Goal: Browse casually: Explore the website without a specific task or goal

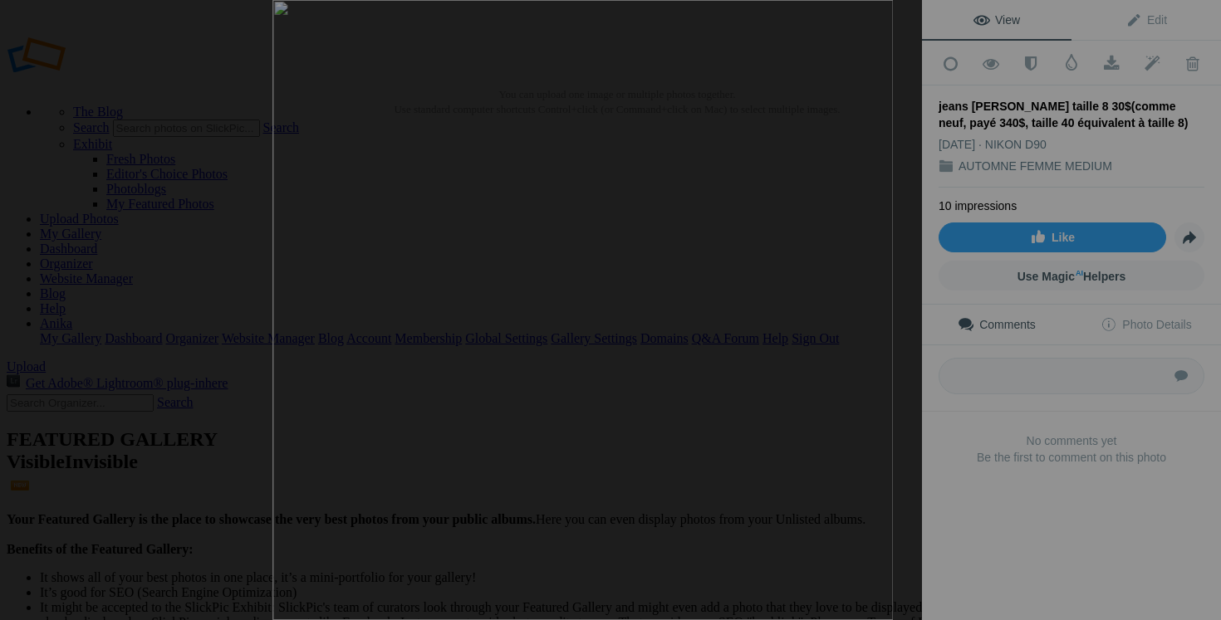
click at [827, 129] on img at bounding box center [582, 310] width 620 height 620
click at [825, 483] on img at bounding box center [852, 344] width 741 height 741
click at [873, 301] on button at bounding box center [859, 309] width 125 height 223
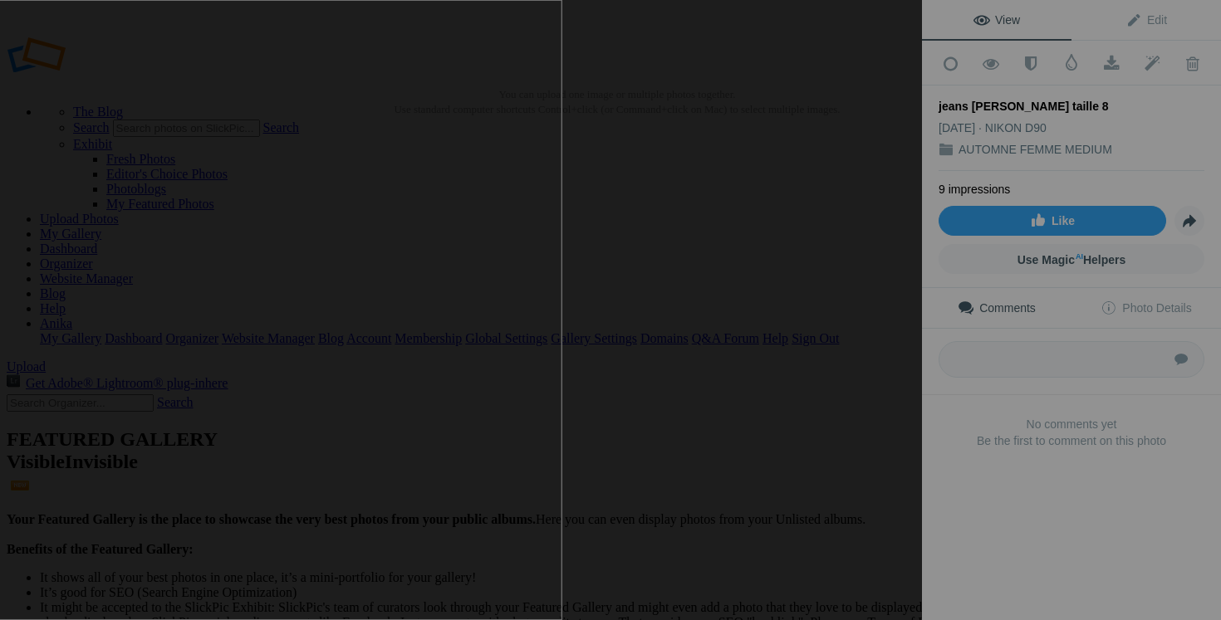
click at [881, 343] on button at bounding box center [859, 309] width 125 height 223
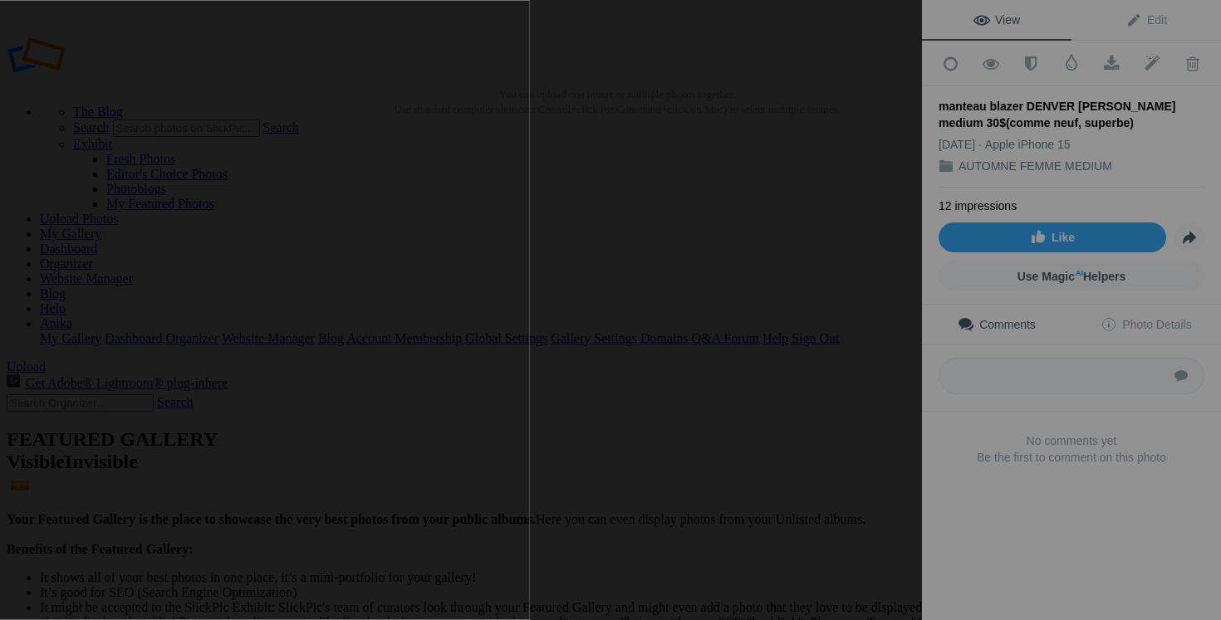
click at [884, 366] on button at bounding box center [859, 309] width 125 height 223
click at [886, 394] on button at bounding box center [859, 309] width 125 height 223
click at [901, 380] on button at bounding box center [859, 309] width 125 height 223
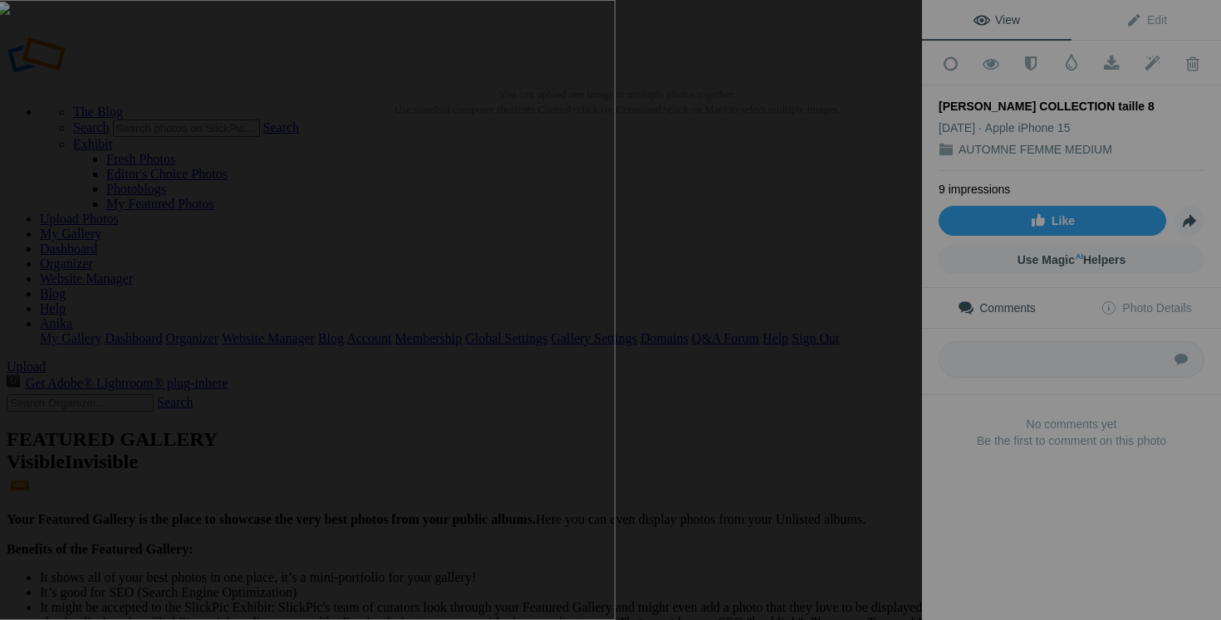
click at [850, 346] on button at bounding box center [859, 309] width 125 height 223
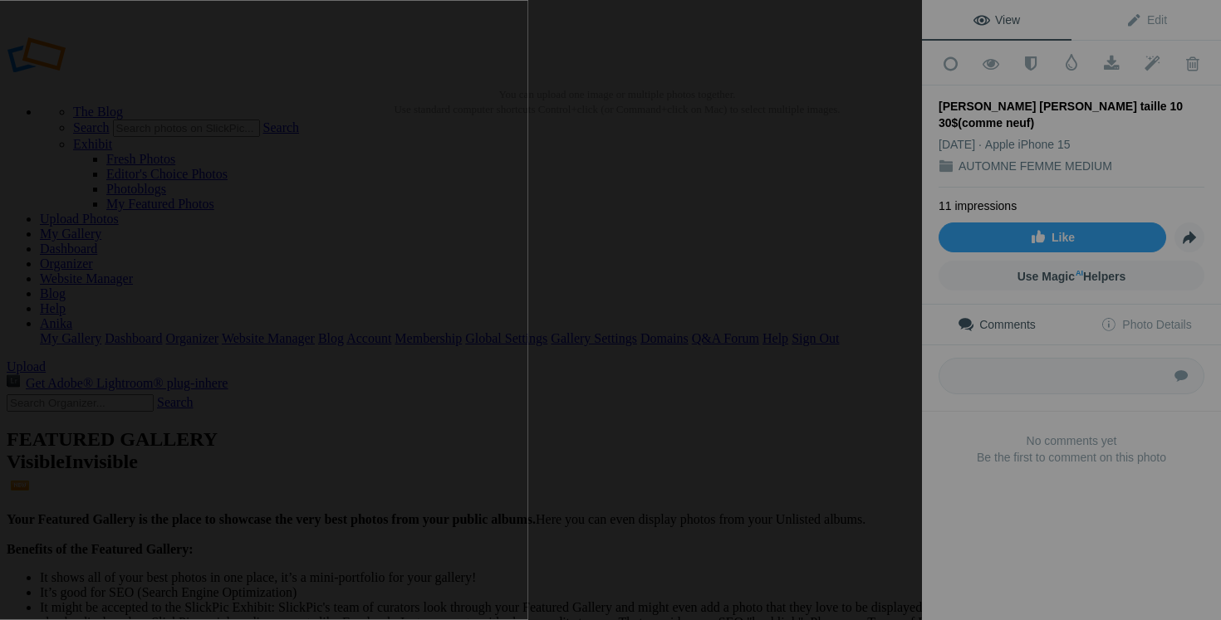
click at [868, 340] on button at bounding box center [859, 309] width 125 height 223
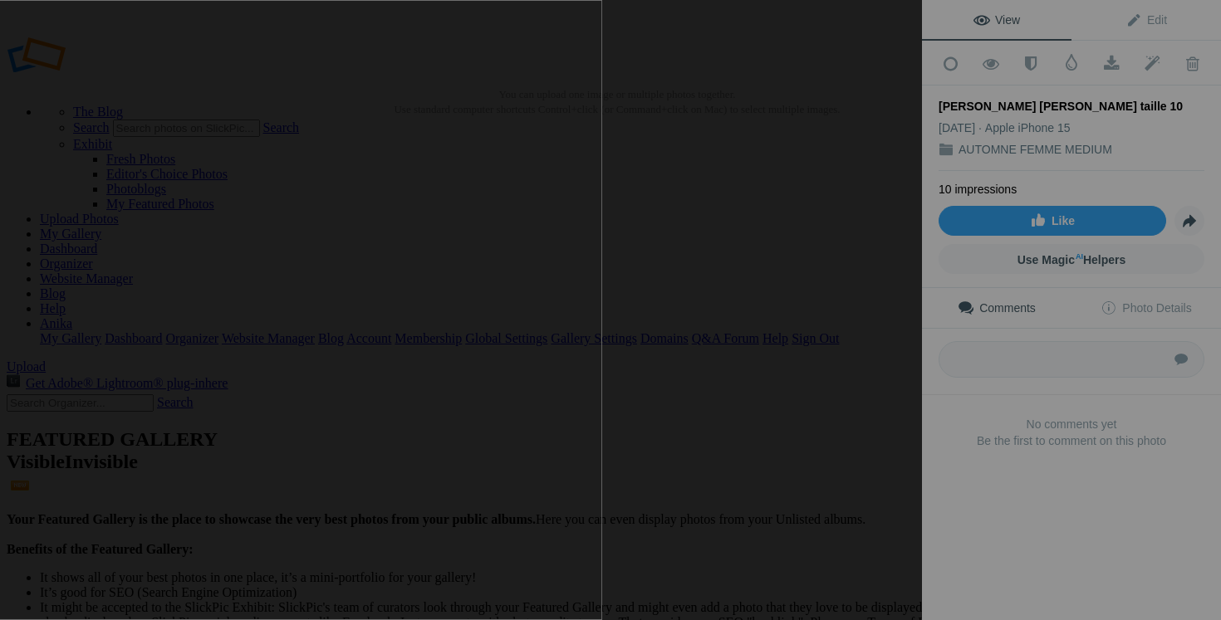
click at [905, 391] on button at bounding box center [859, 309] width 125 height 223
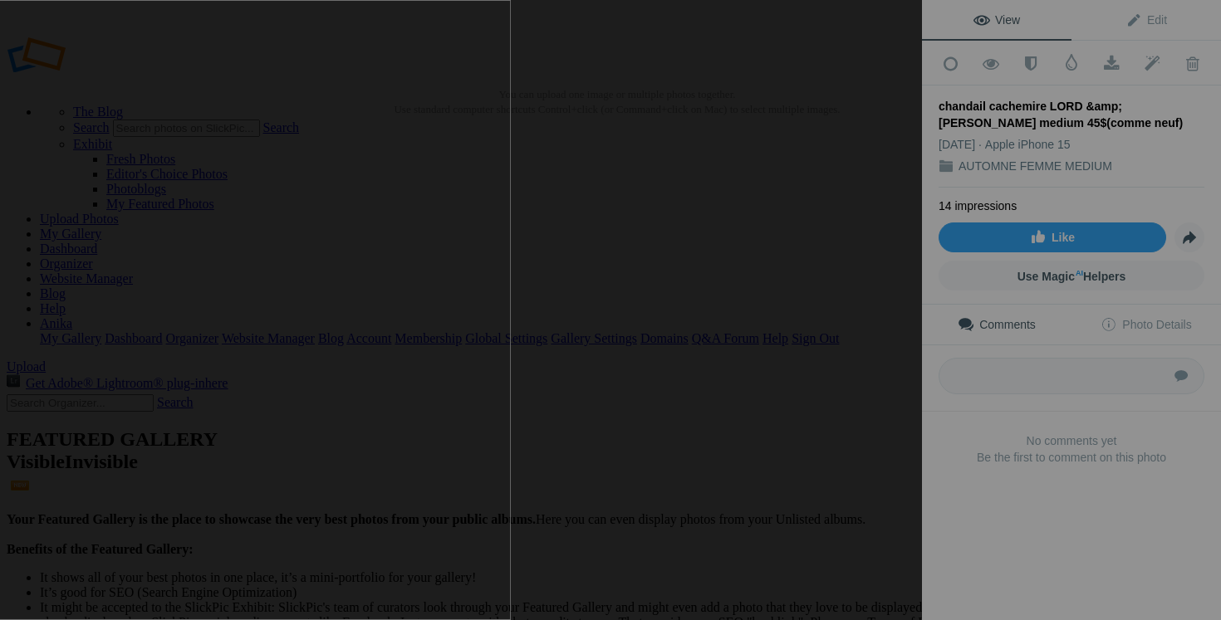
click at [838, 350] on button at bounding box center [859, 309] width 125 height 223
click at [850, 371] on button at bounding box center [859, 309] width 125 height 223
click at [855, 350] on button at bounding box center [859, 309] width 125 height 223
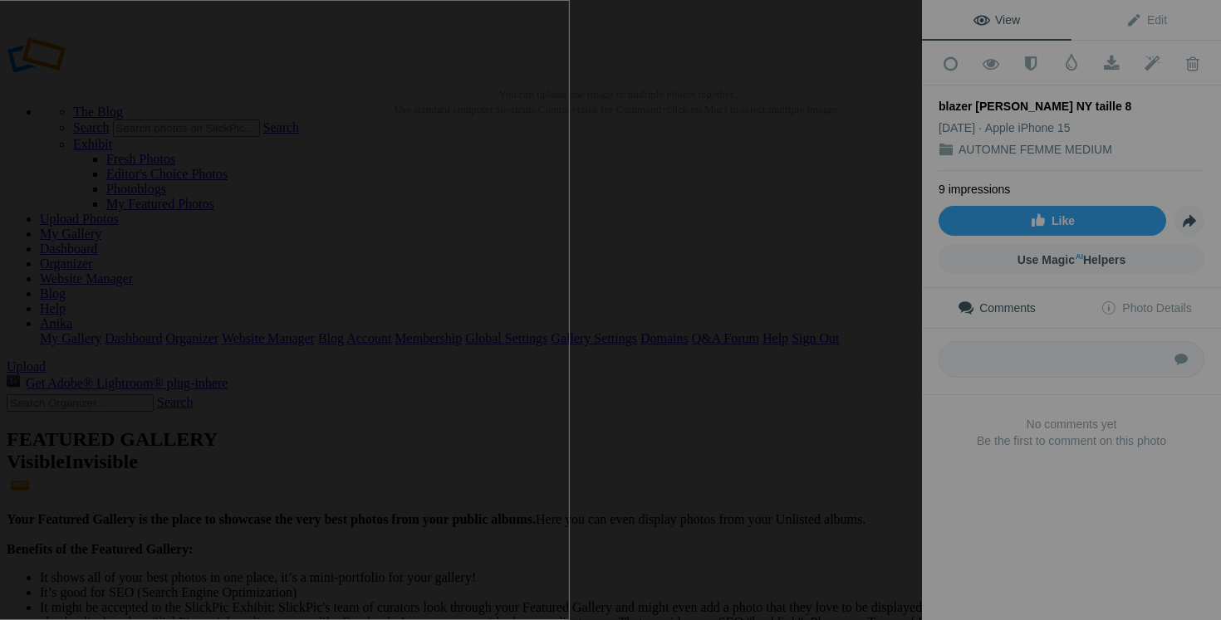
click at [872, 408] on button at bounding box center [859, 309] width 125 height 223
click at [862, 359] on button at bounding box center [859, 309] width 125 height 223
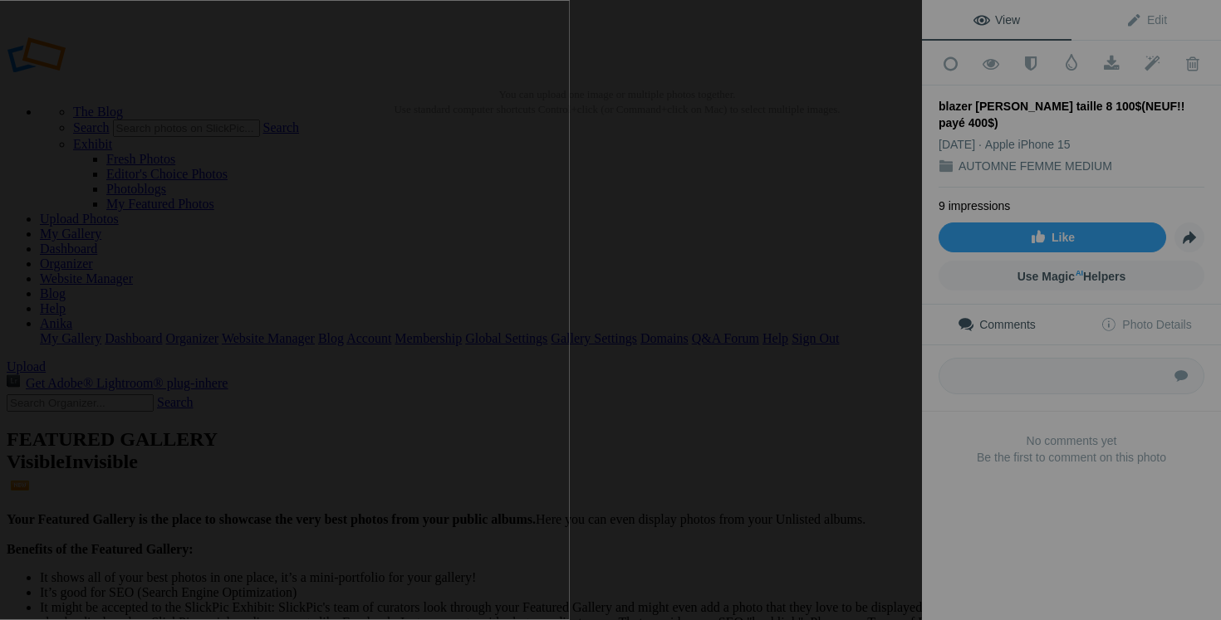
click at [879, 376] on button at bounding box center [859, 309] width 125 height 223
click at [879, 380] on button at bounding box center [859, 309] width 125 height 223
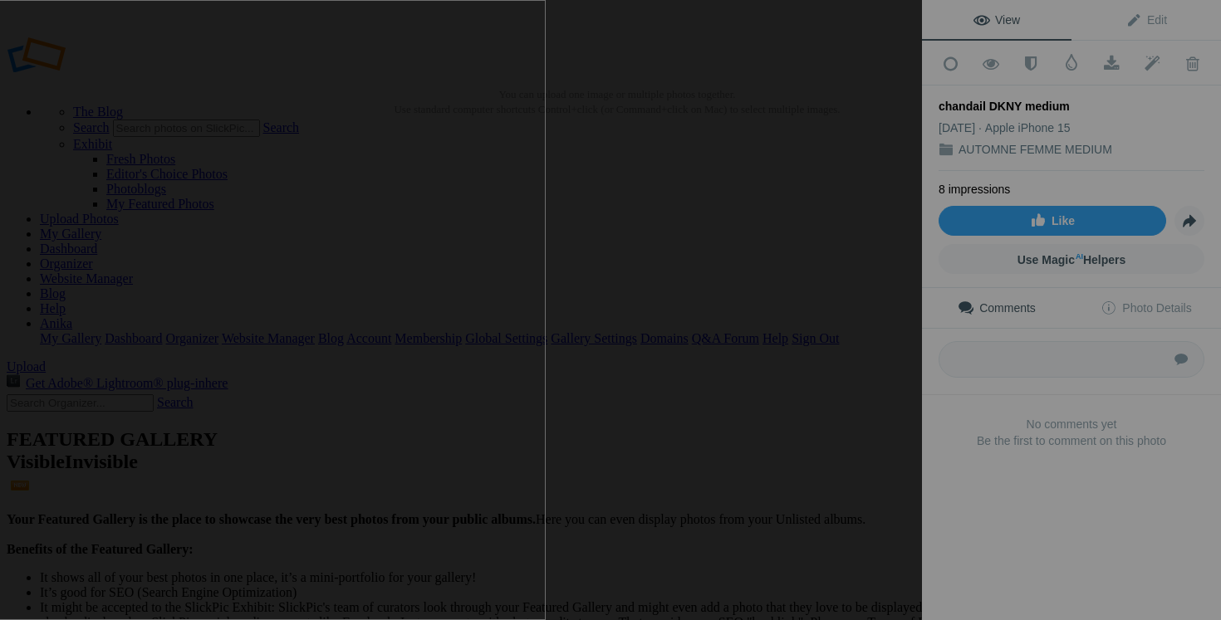
click at [840, 403] on button at bounding box center [859, 309] width 125 height 223
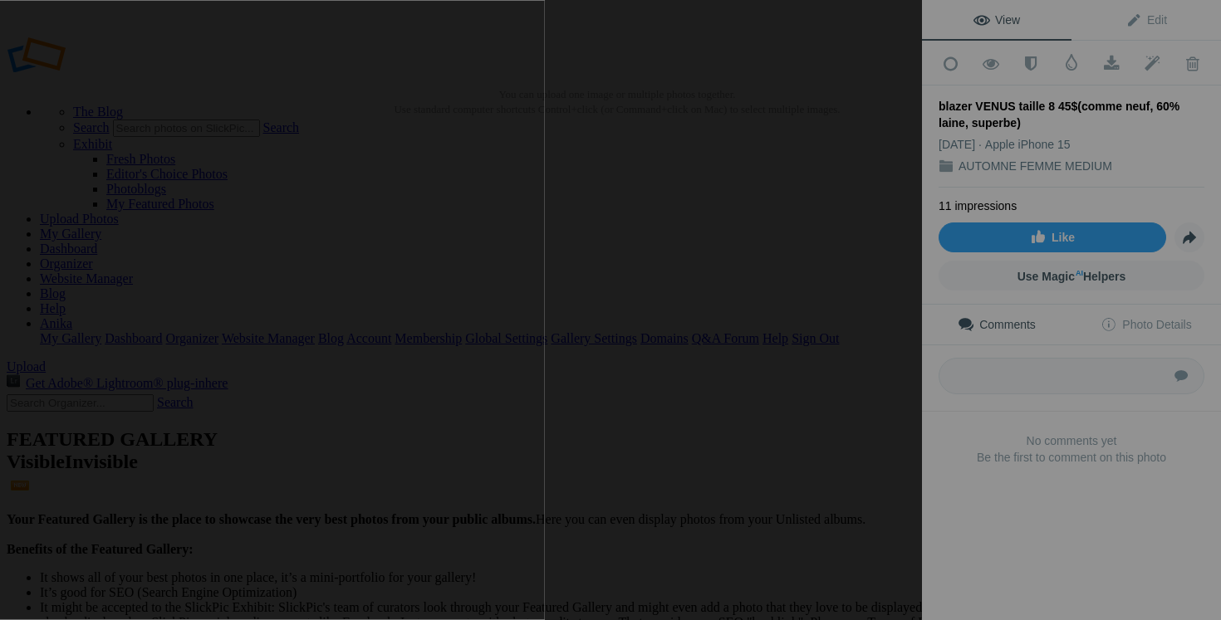
click at [886, 325] on button at bounding box center [859, 309] width 125 height 223
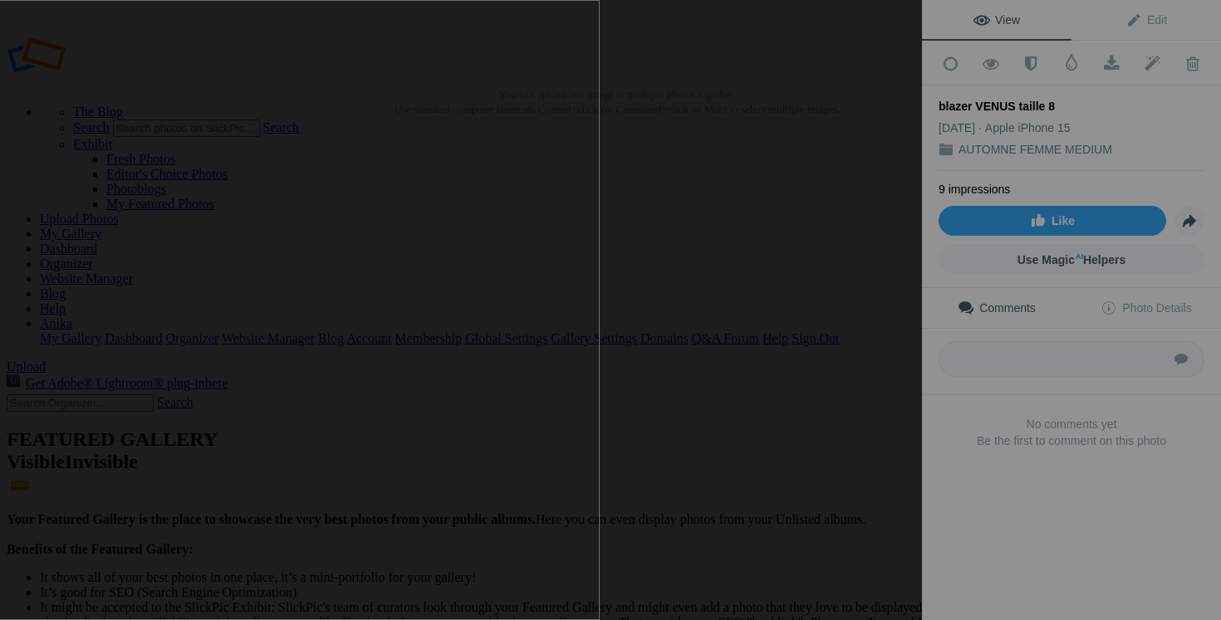
click at [890, 365] on button at bounding box center [859, 309] width 125 height 223
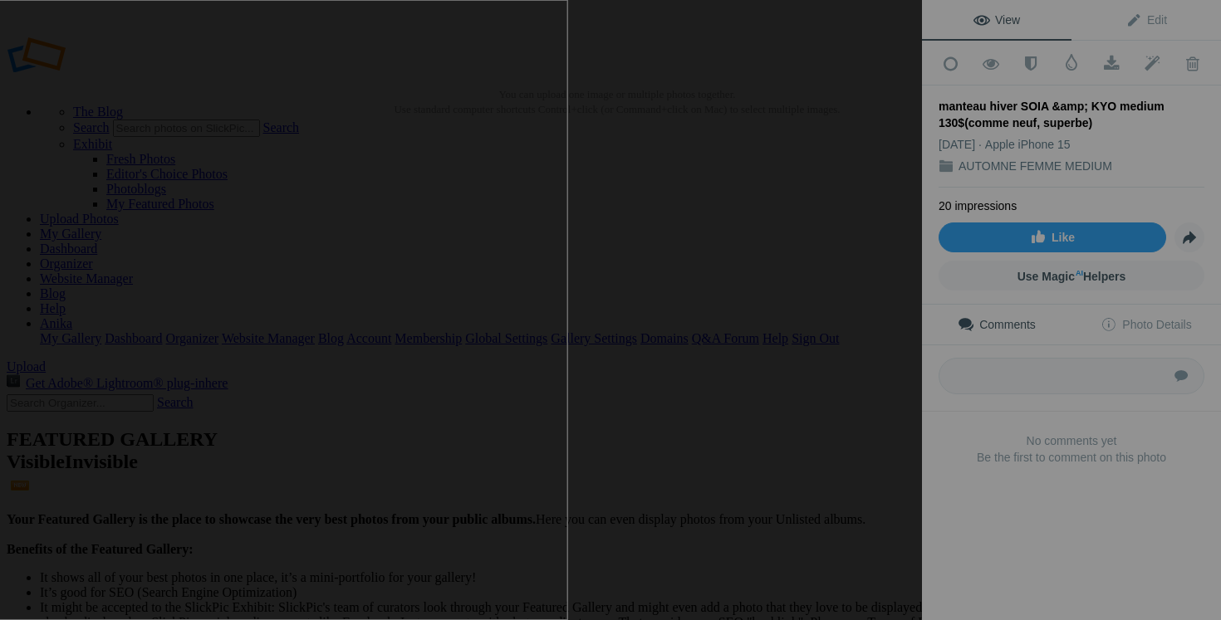
click at [883, 394] on button at bounding box center [859, 309] width 125 height 223
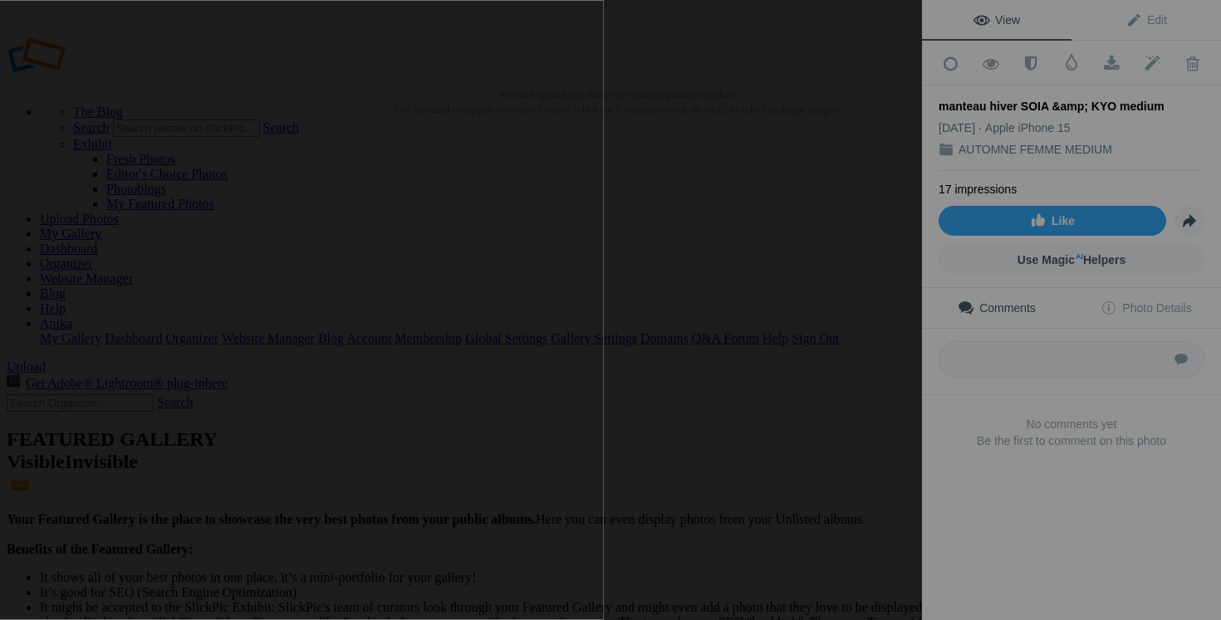
click at [875, 360] on button at bounding box center [859, 309] width 125 height 223
click at [866, 395] on button at bounding box center [859, 309] width 125 height 223
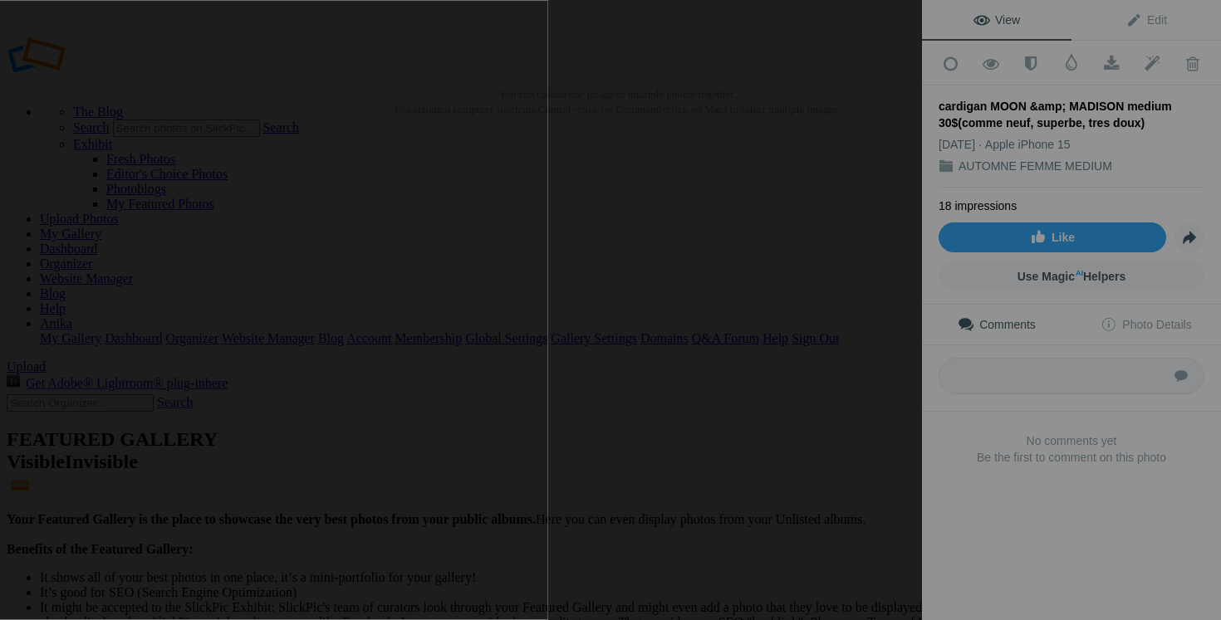
click at [866, 372] on button at bounding box center [859, 309] width 125 height 223
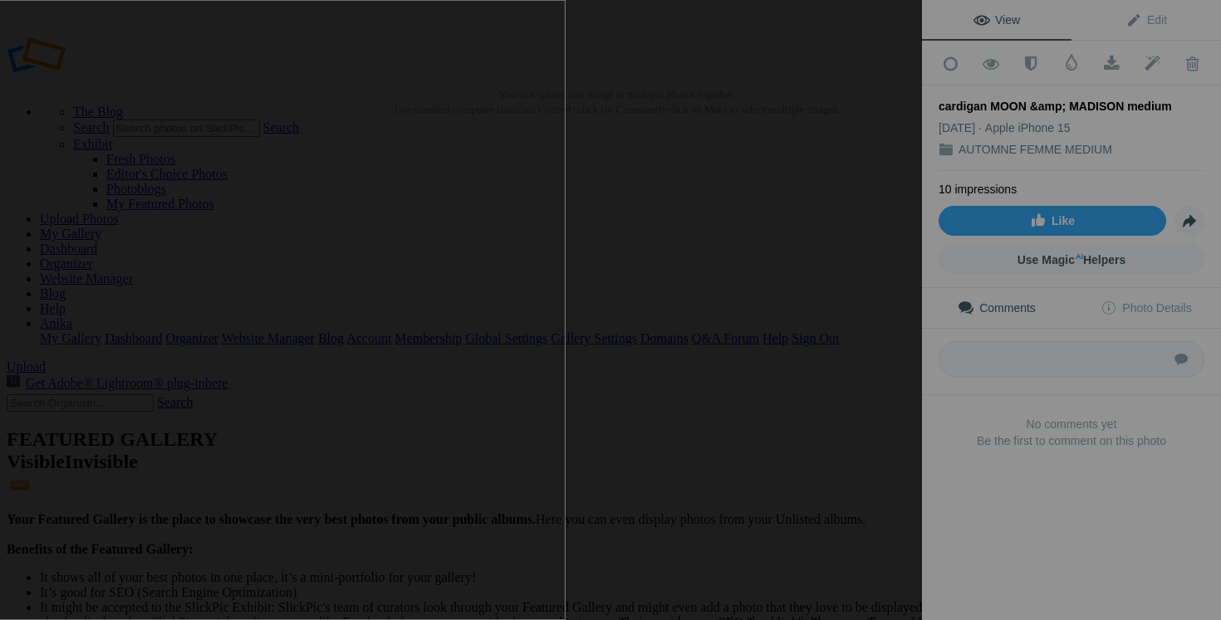
click at [874, 394] on button at bounding box center [859, 309] width 125 height 223
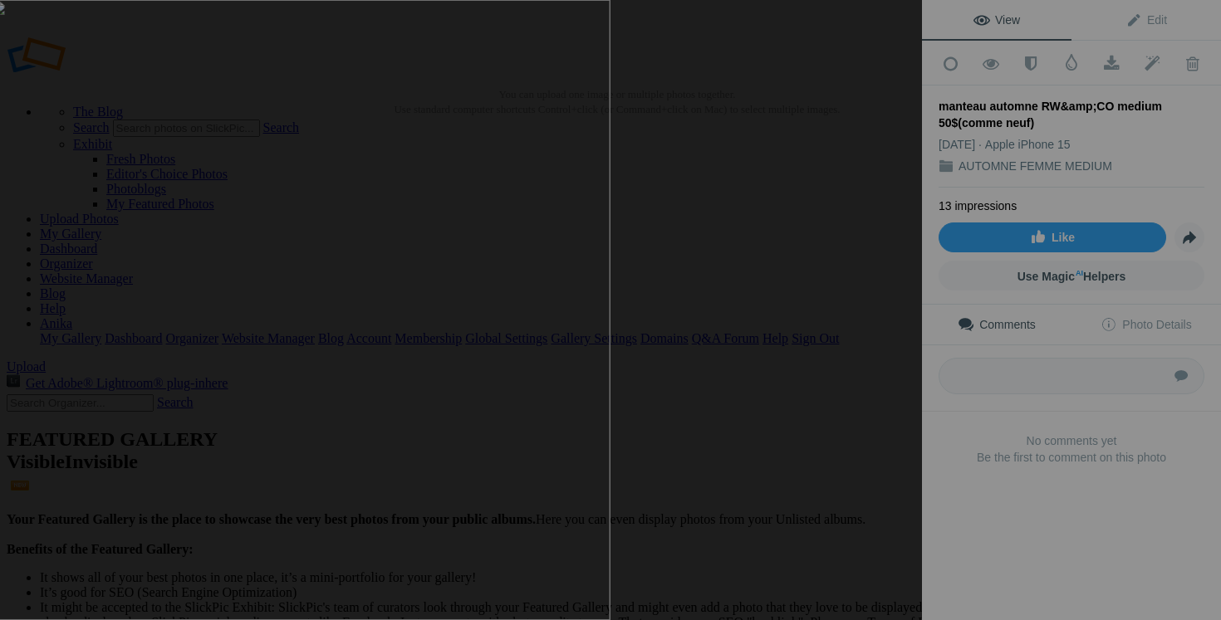
click at [899, 384] on button at bounding box center [859, 309] width 125 height 223
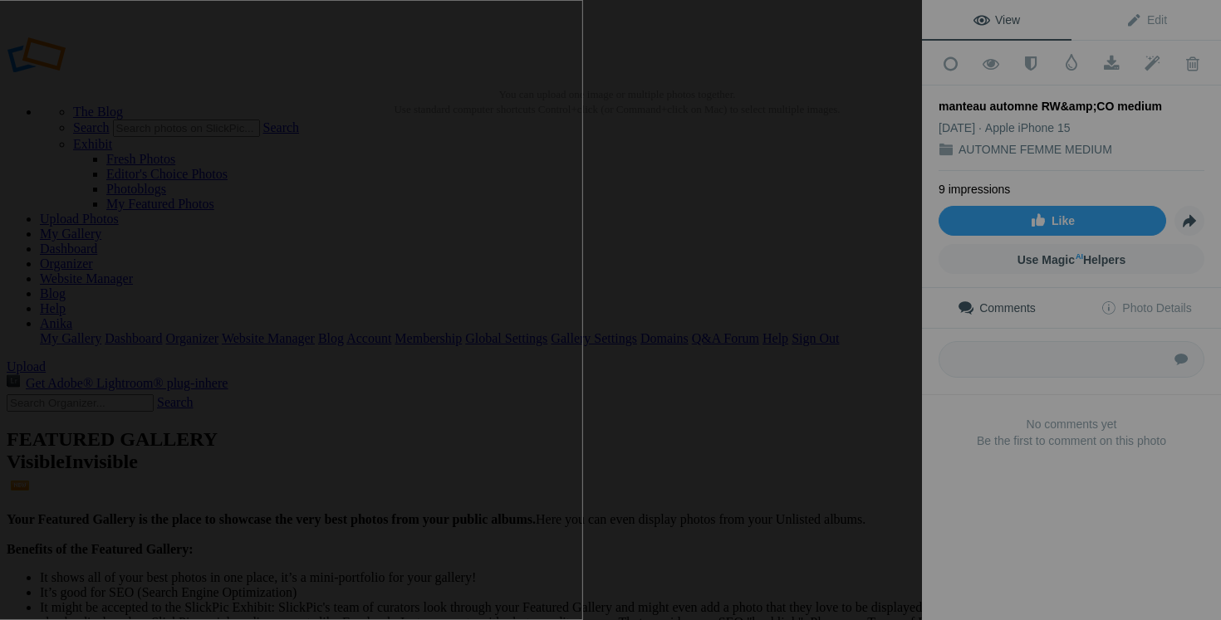
click at [867, 379] on button at bounding box center [859, 309] width 125 height 223
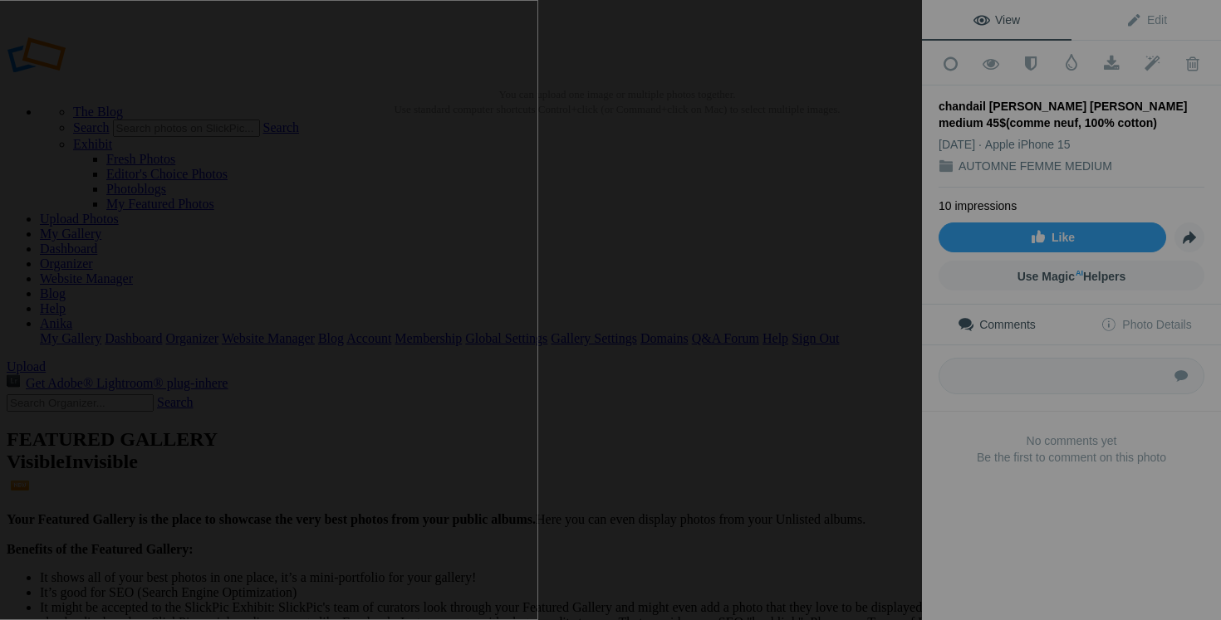
click at [845, 352] on button at bounding box center [859, 309] width 125 height 223
click at [862, 393] on button at bounding box center [859, 309] width 125 height 223
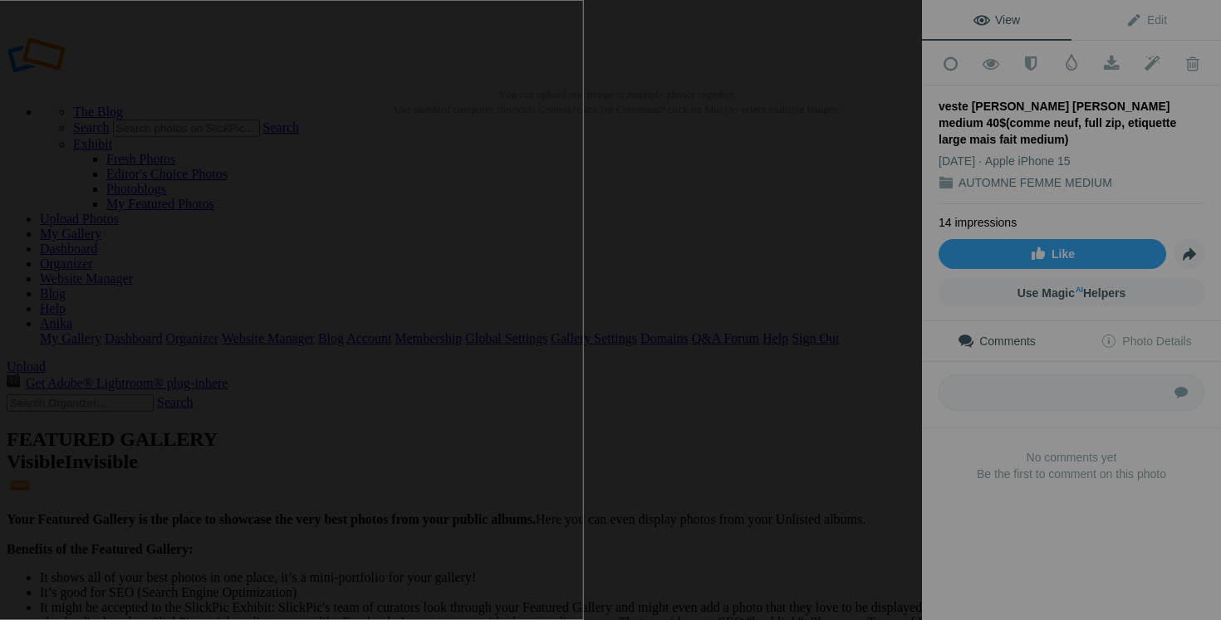
click at [876, 363] on button at bounding box center [859, 309] width 125 height 223
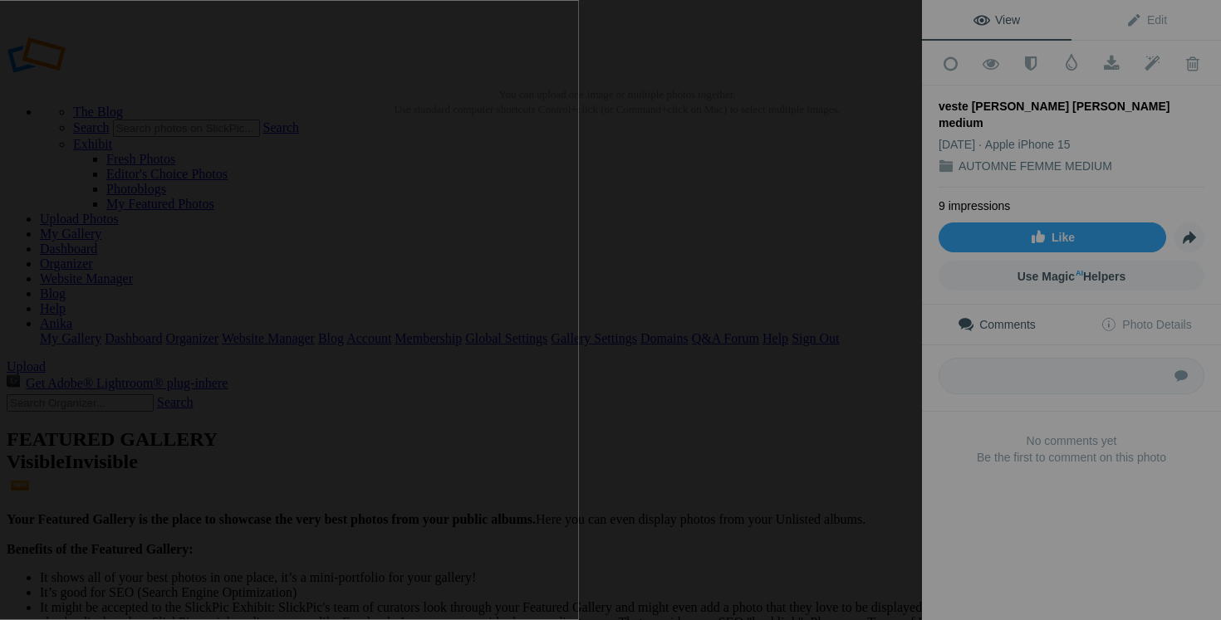
click at [885, 404] on button at bounding box center [859, 309] width 125 height 223
click at [892, 363] on button at bounding box center [859, 309] width 125 height 223
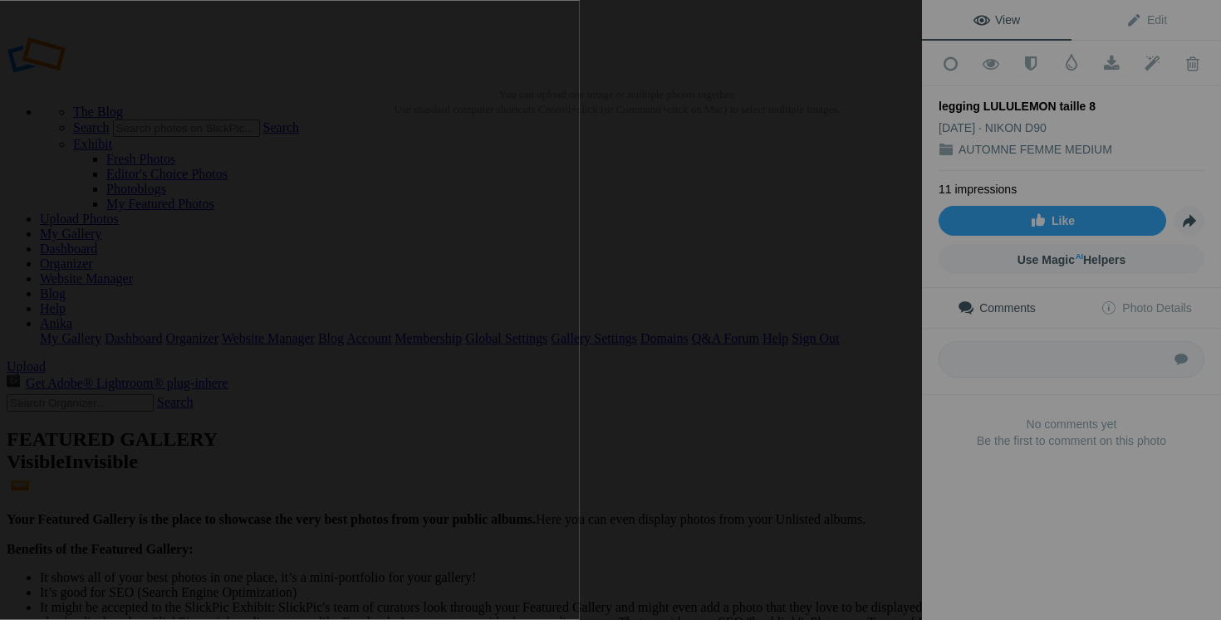
click at [858, 413] on button at bounding box center [859, 309] width 125 height 223
click at [889, 345] on button at bounding box center [859, 309] width 125 height 223
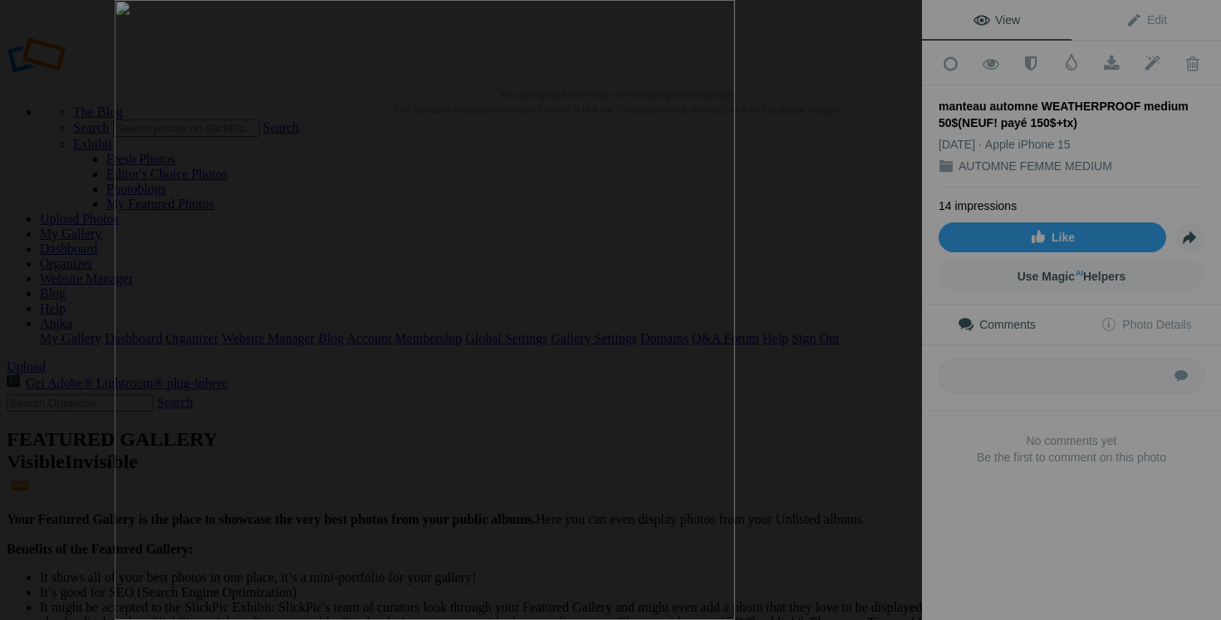
click at [851, 362] on button at bounding box center [859, 309] width 125 height 223
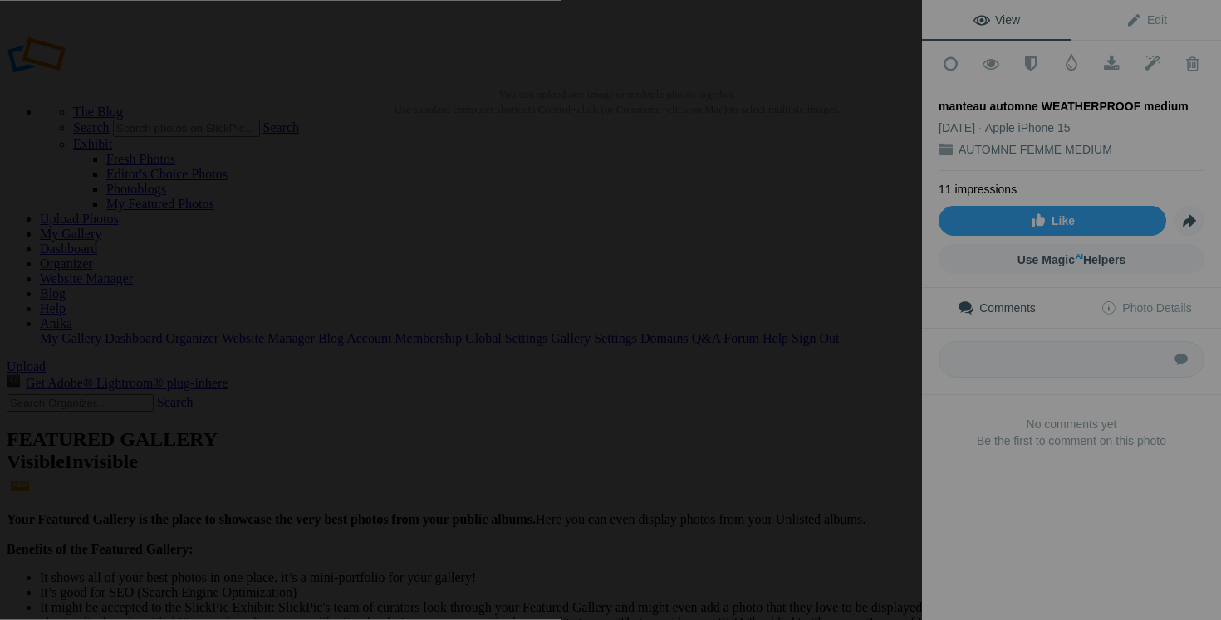
click at [880, 385] on button at bounding box center [859, 309] width 125 height 223
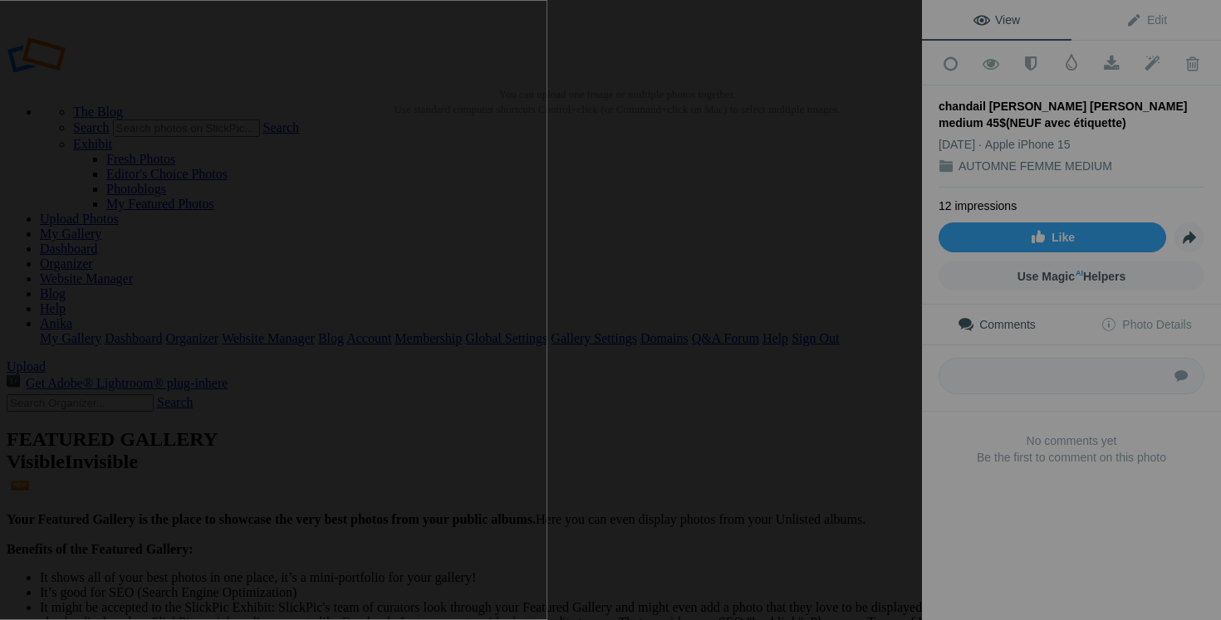
click at [876, 395] on button at bounding box center [859, 309] width 125 height 223
click at [883, 395] on button at bounding box center [859, 309] width 125 height 223
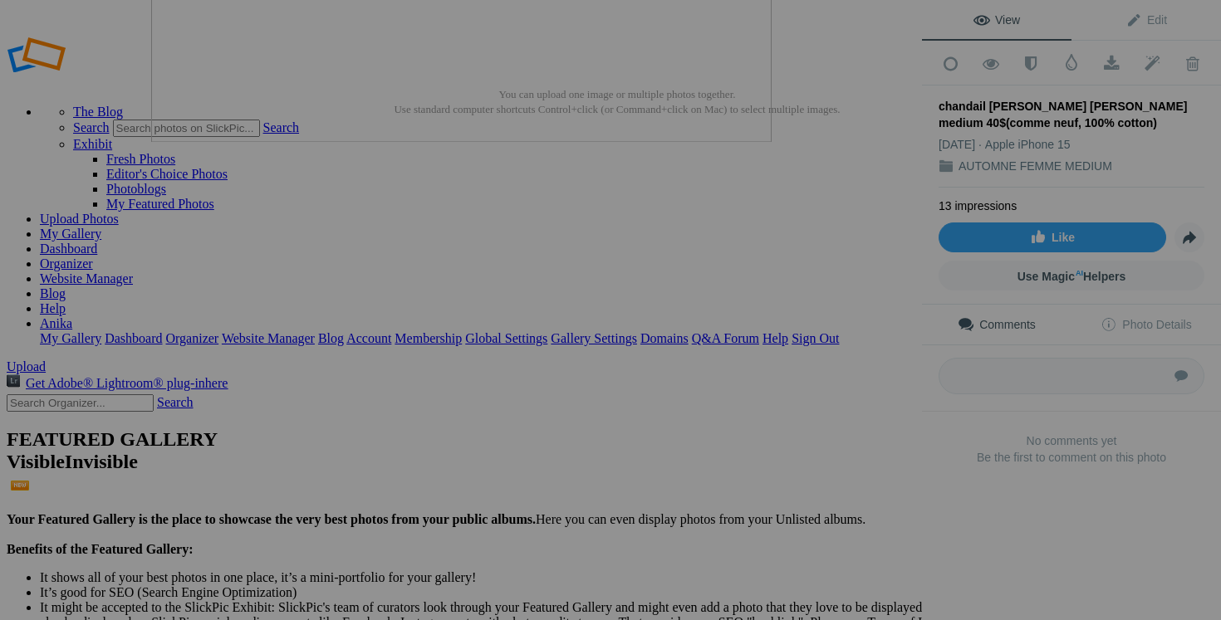
click at [683, 334] on div at bounding box center [461, 310] width 922 height 620
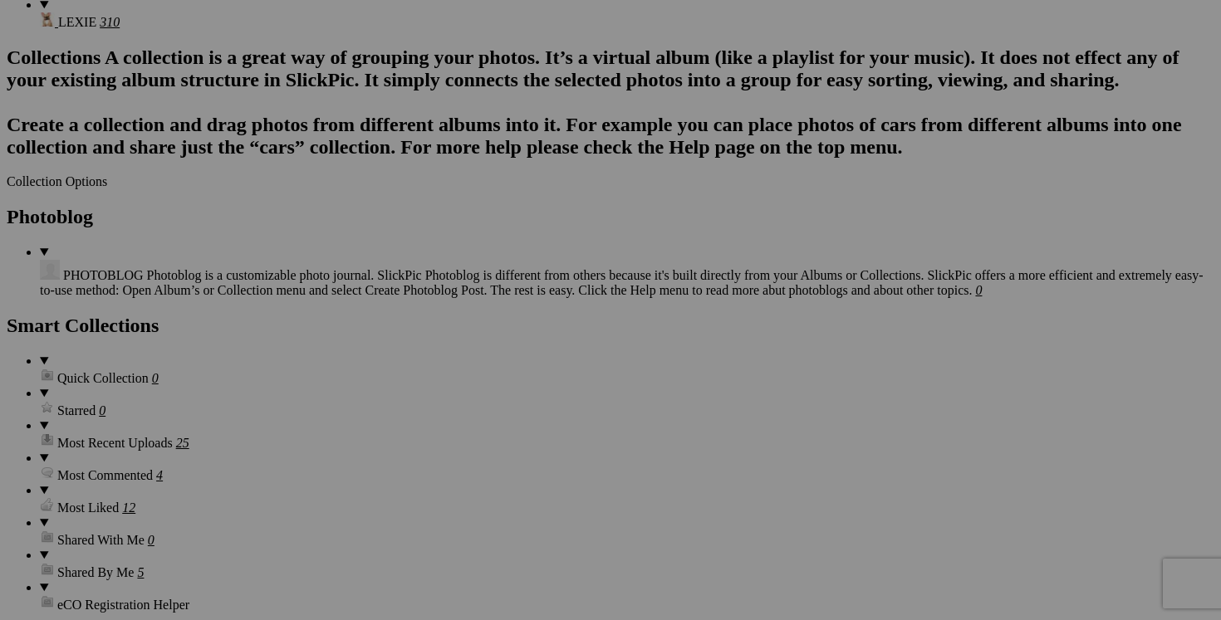
scroll to position [1917, 0]
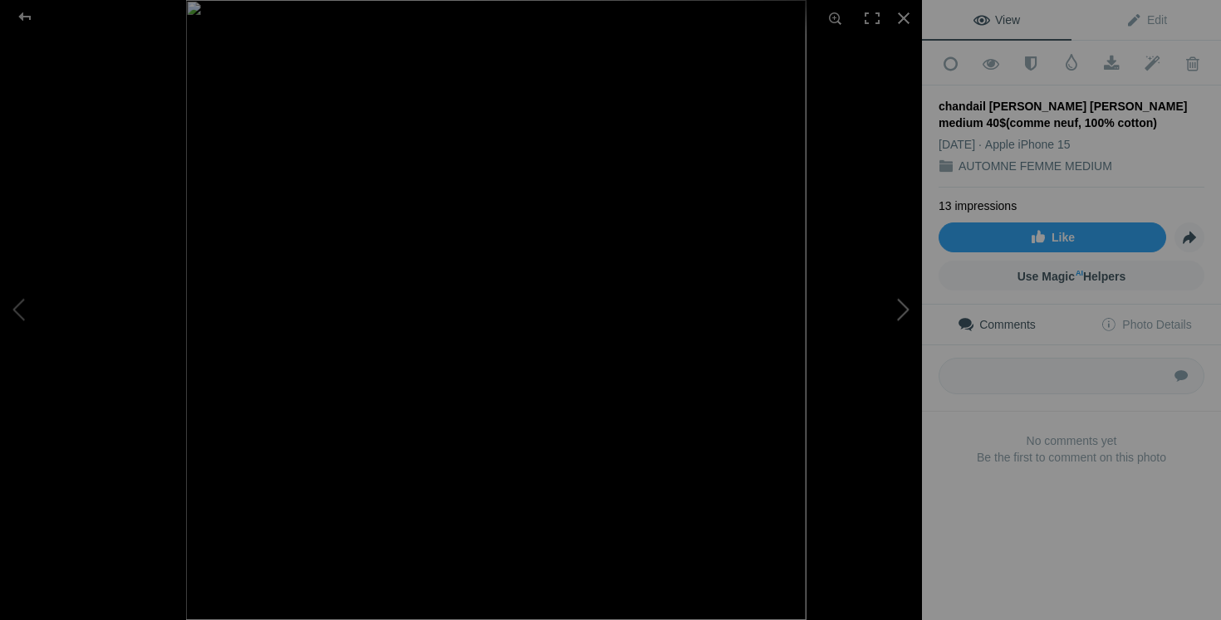
click at [896, 413] on button at bounding box center [859, 309] width 125 height 223
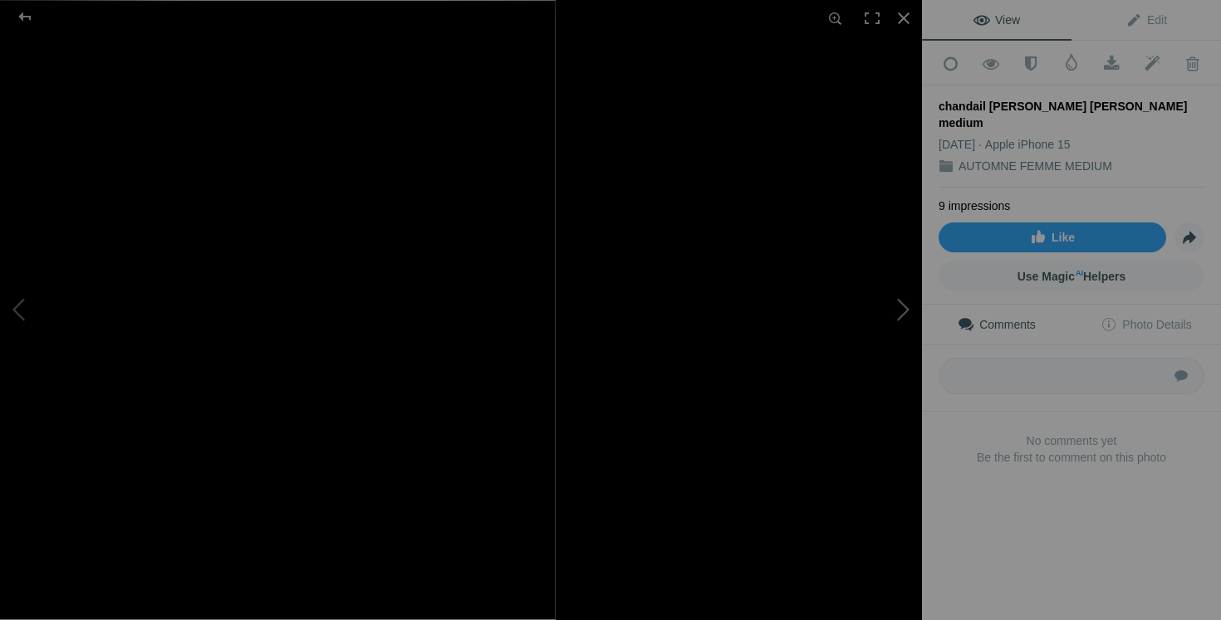
click at [890, 323] on button at bounding box center [859, 309] width 125 height 223
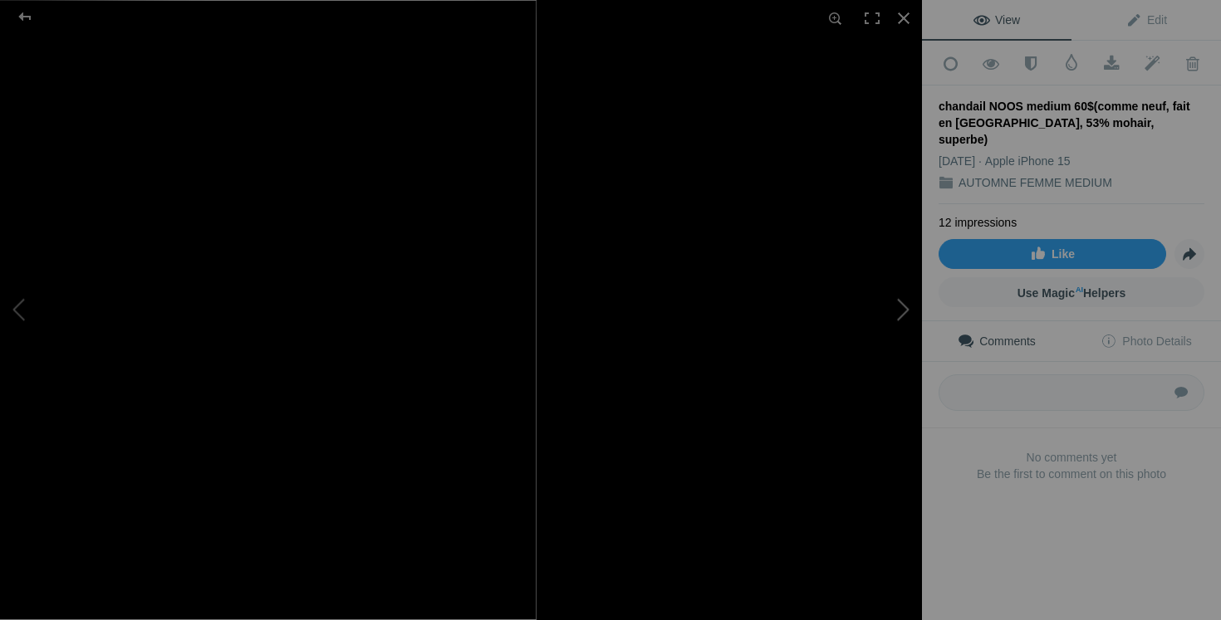
click at [899, 326] on button at bounding box center [859, 309] width 125 height 223
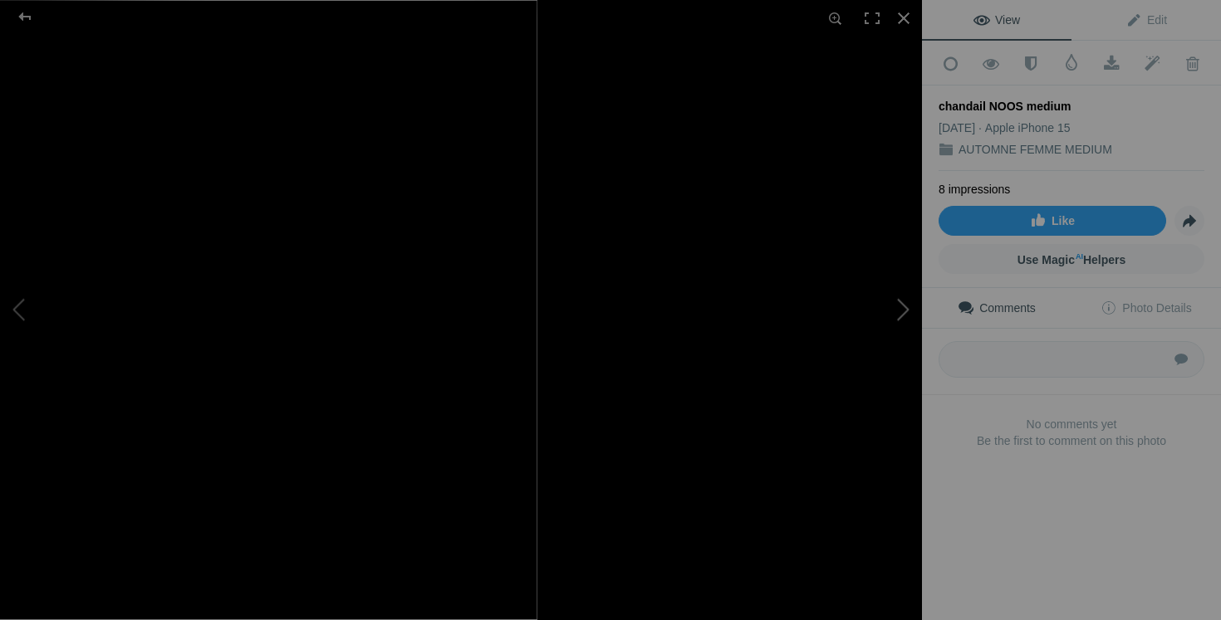
click at [901, 328] on button at bounding box center [859, 309] width 125 height 223
click at [881, 401] on button at bounding box center [859, 309] width 125 height 223
click at [907, 321] on button at bounding box center [859, 309] width 125 height 223
click at [894, 331] on button at bounding box center [859, 309] width 125 height 223
click at [901, 326] on button at bounding box center [859, 309] width 125 height 223
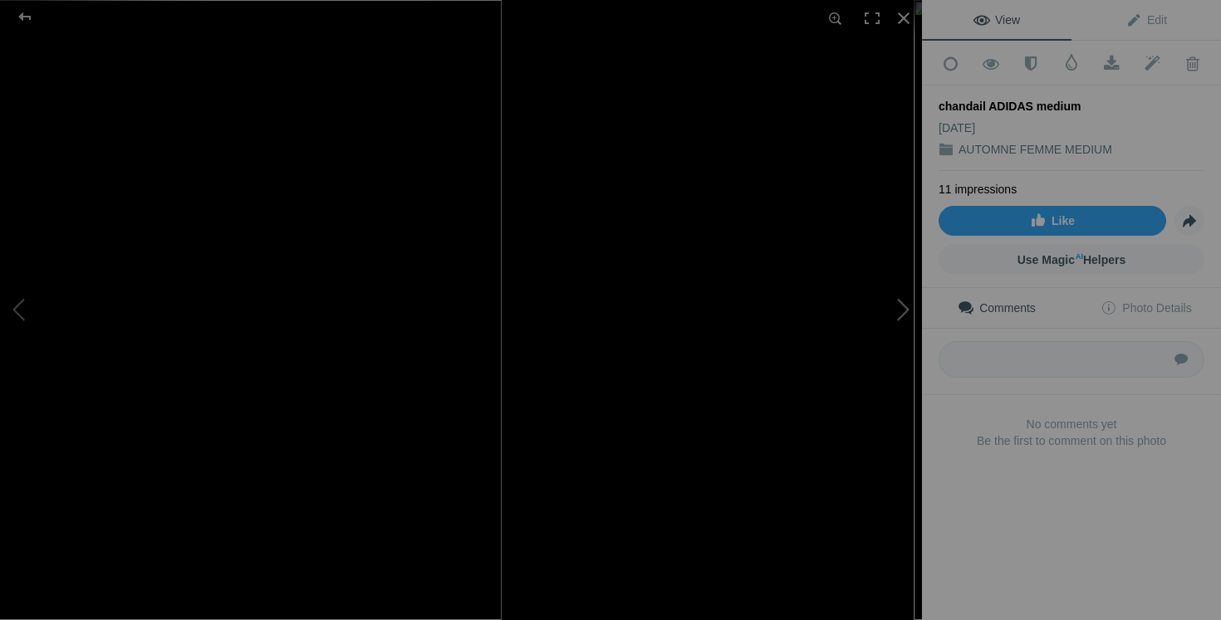
click at [841, 411] on button at bounding box center [859, 309] width 125 height 223
click at [898, 329] on button at bounding box center [859, 309] width 125 height 223
click at [890, 336] on button at bounding box center [859, 309] width 125 height 223
click at [904, 336] on button at bounding box center [859, 309] width 125 height 223
click at [865, 443] on div at bounding box center [1244, 310] width 922 height 620
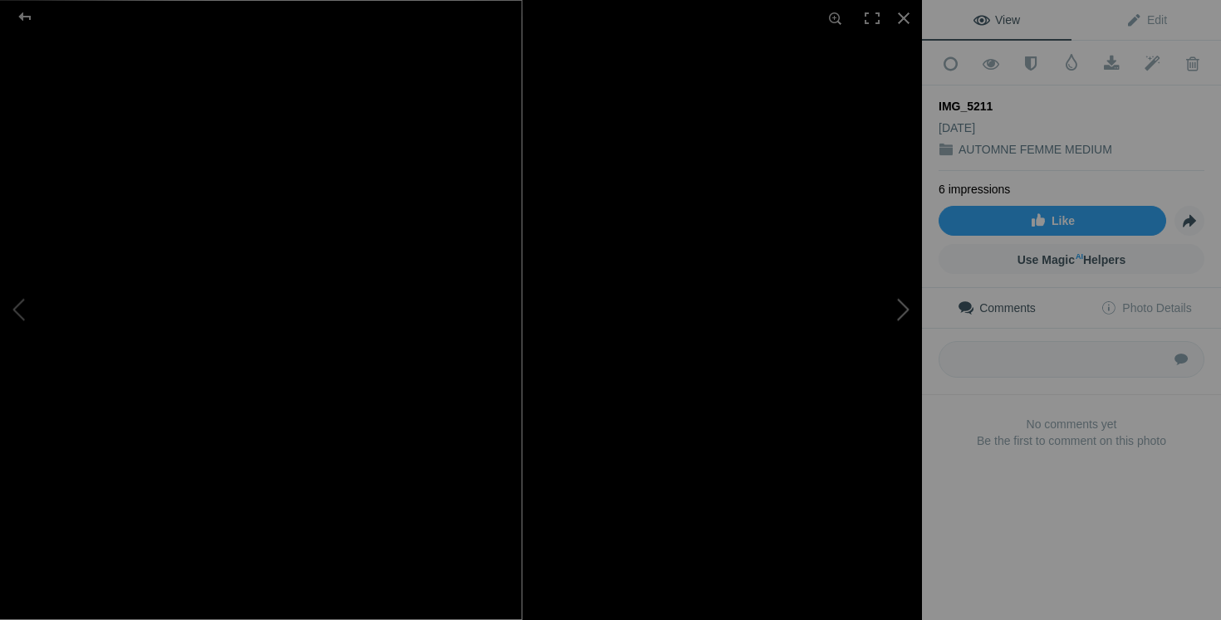
click at [902, 302] on button at bounding box center [859, 309] width 125 height 223
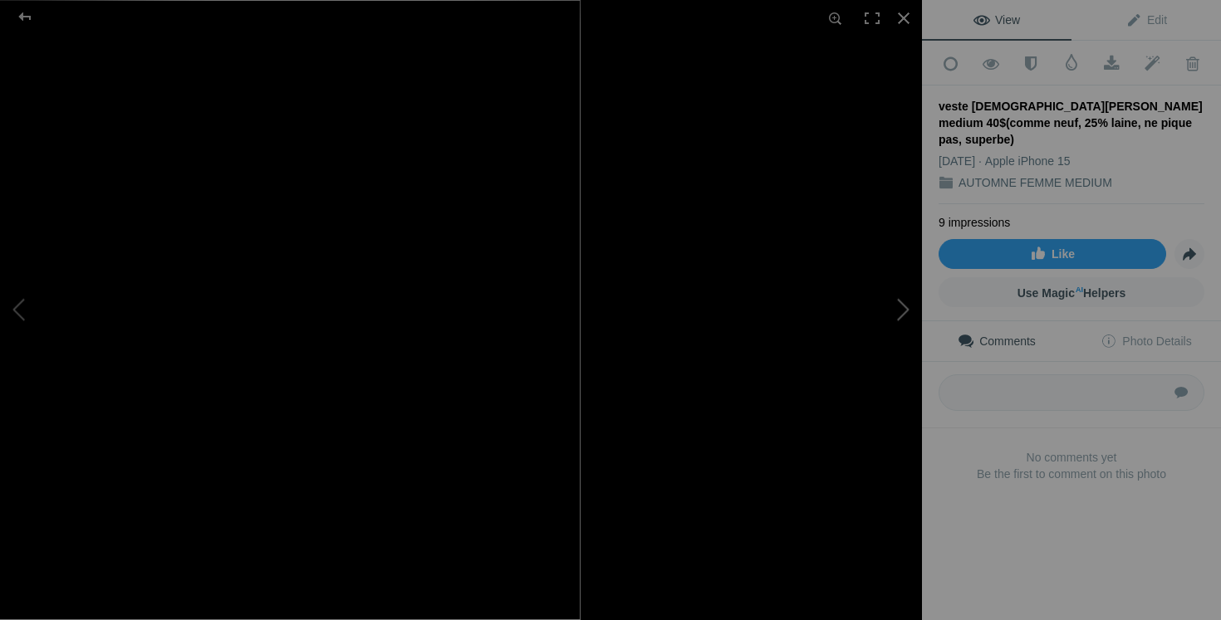
click at [899, 308] on button at bounding box center [859, 309] width 125 height 223
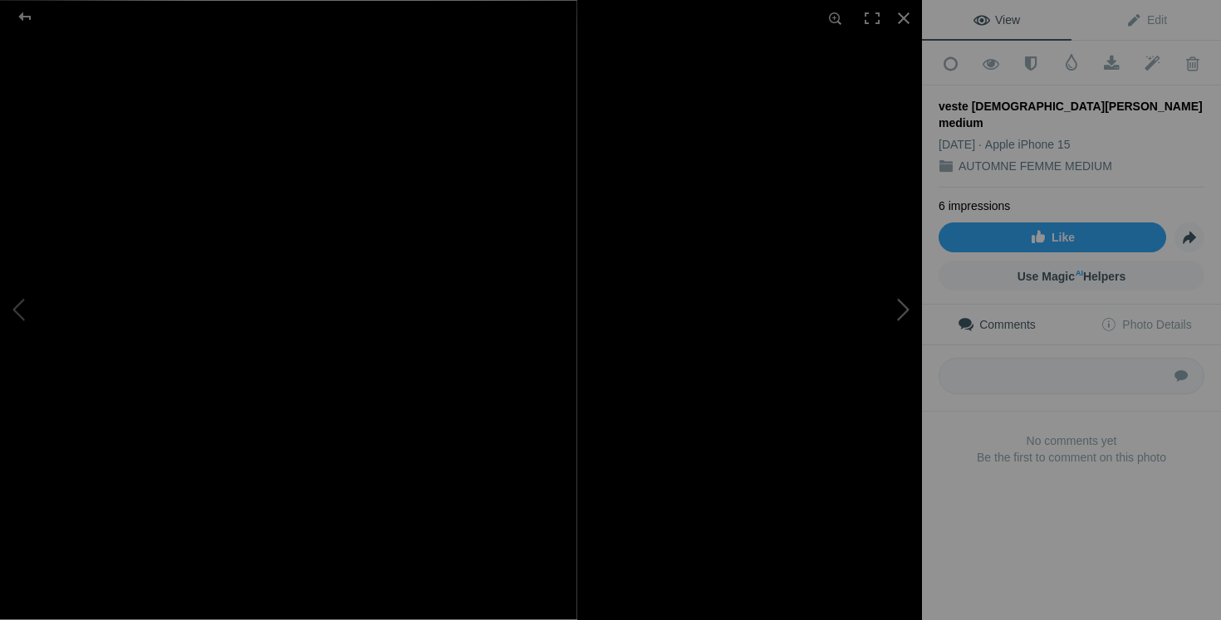
click at [886, 306] on button at bounding box center [859, 309] width 125 height 223
click at [880, 413] on button at bounding box center [859, 309] width 125 height 223
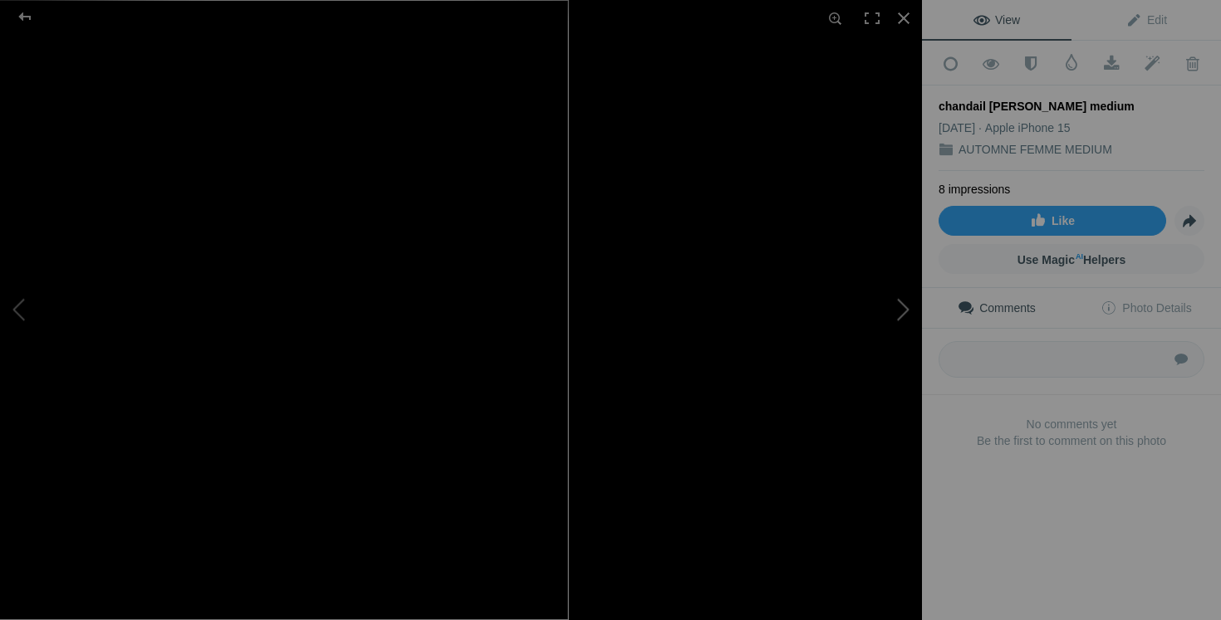
click at [894, 320] on button at bounding box center [859, 309] width 125 height 223
click at [886, 307] on button at bounding box center [859, 309] width 125 height 223
click at [893, 333] on button at bounding box center [859, 309] width 125 height 223
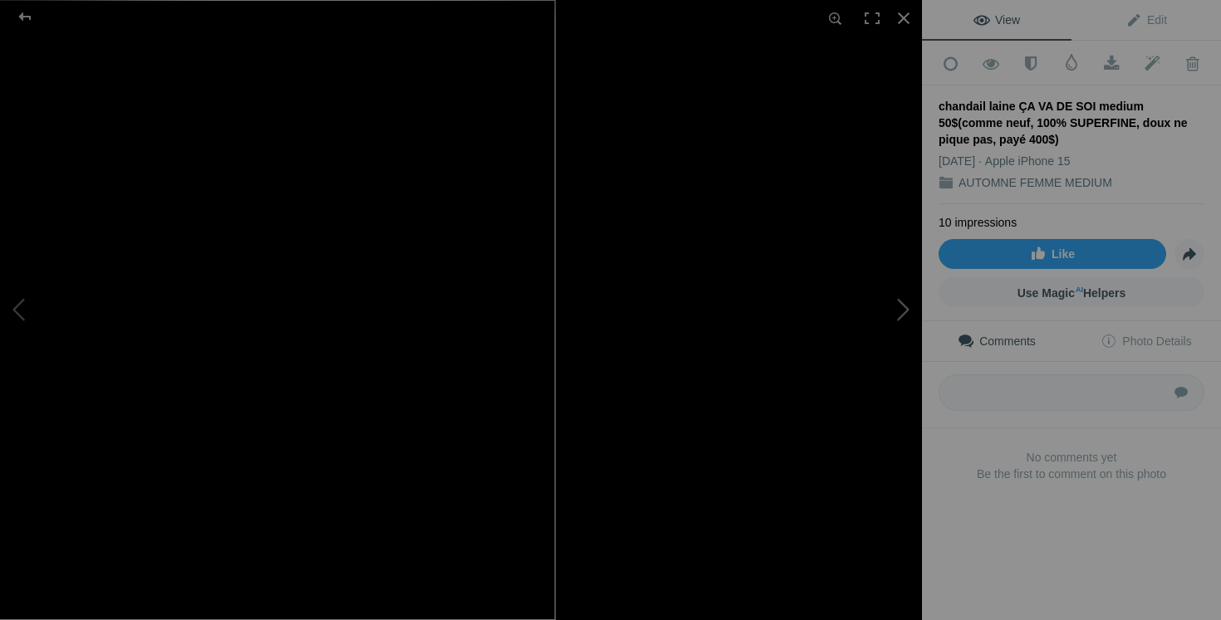
click at [893, 401] on button at bounding box center [859, 309] width 125 height 223
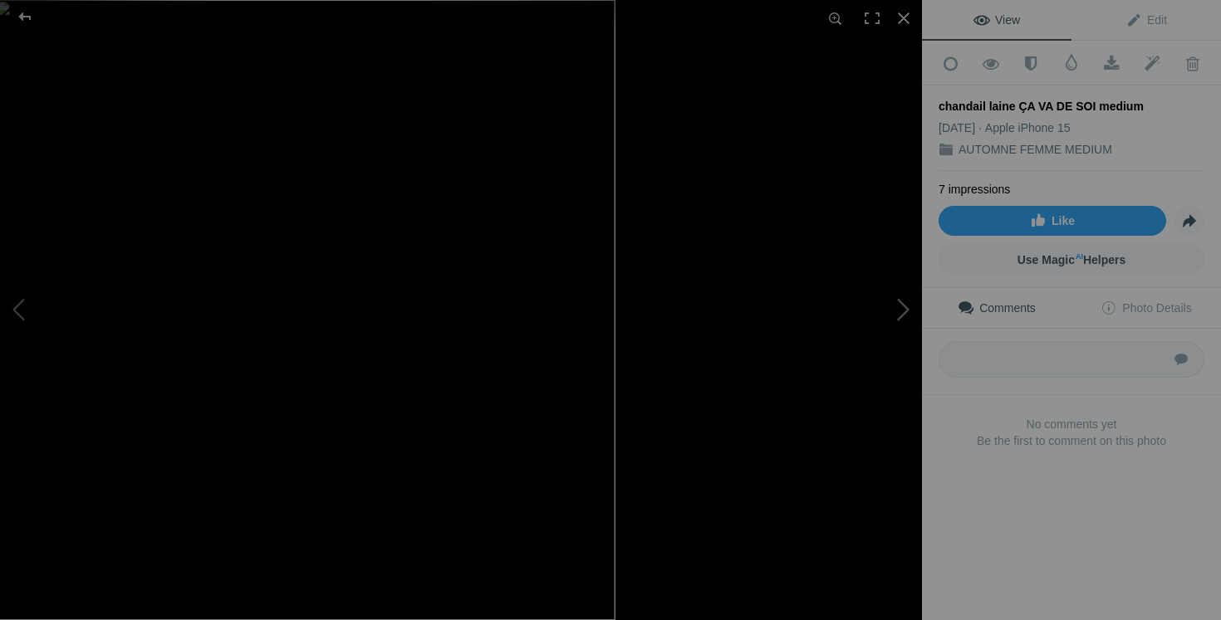
click at [889, 332] on button at bounding box center [859, 309] width 125 height 223
click at [903, 322] on button at bounding box center [859, 309] width 125 height 223
click at [902, 318] on button at bounding box center [859, 309] width 125 height 223
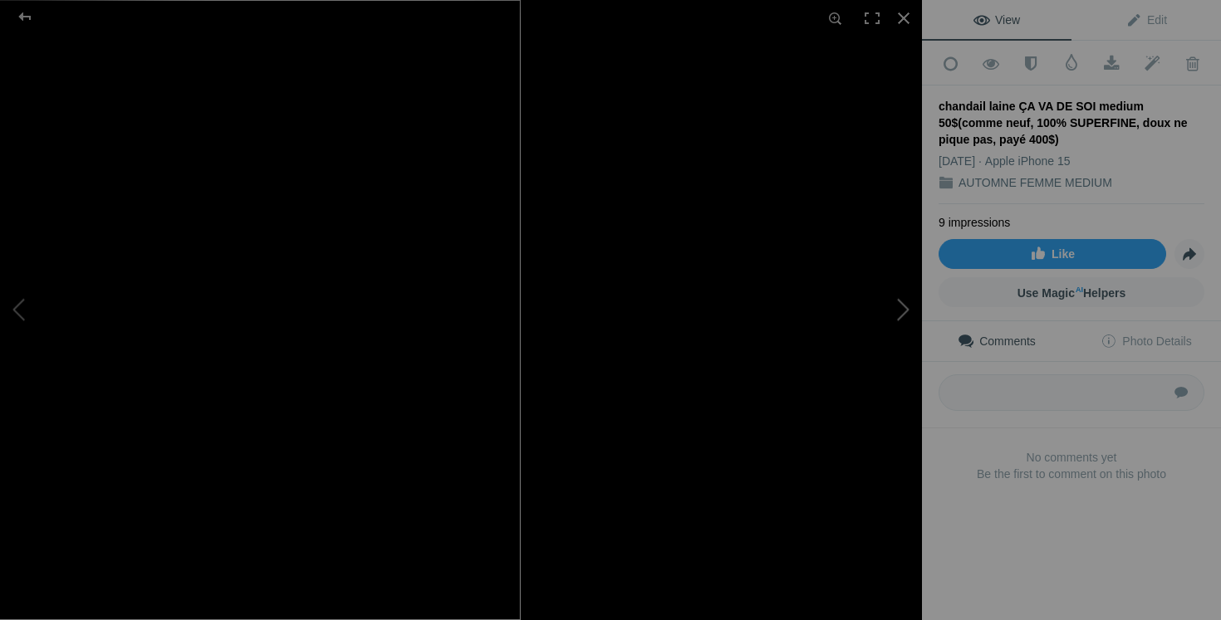
click at [871, 405] on button at bounding box center [859, 309] width 125 height 223
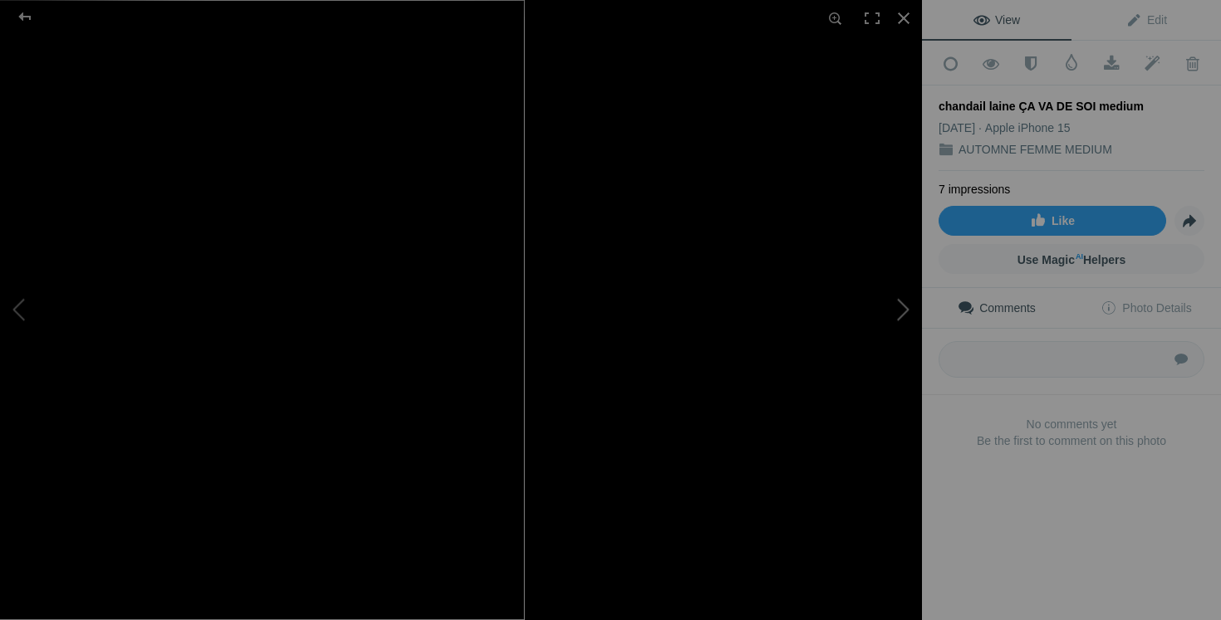
click at [898, 316] on button at bounding box center [859, 309] width 125 height 223
click at [899, 316] on button at bounding box center [859, 309] width 125 height 223
click at [861, 411] on button at bounding box center [859, 309] width 125 height 223
click at [895, 323] on button at bounding box center [859, 309] width 125 height 223
click at [903, 323] on button at bounding box center [859, 309] width 125 height 223
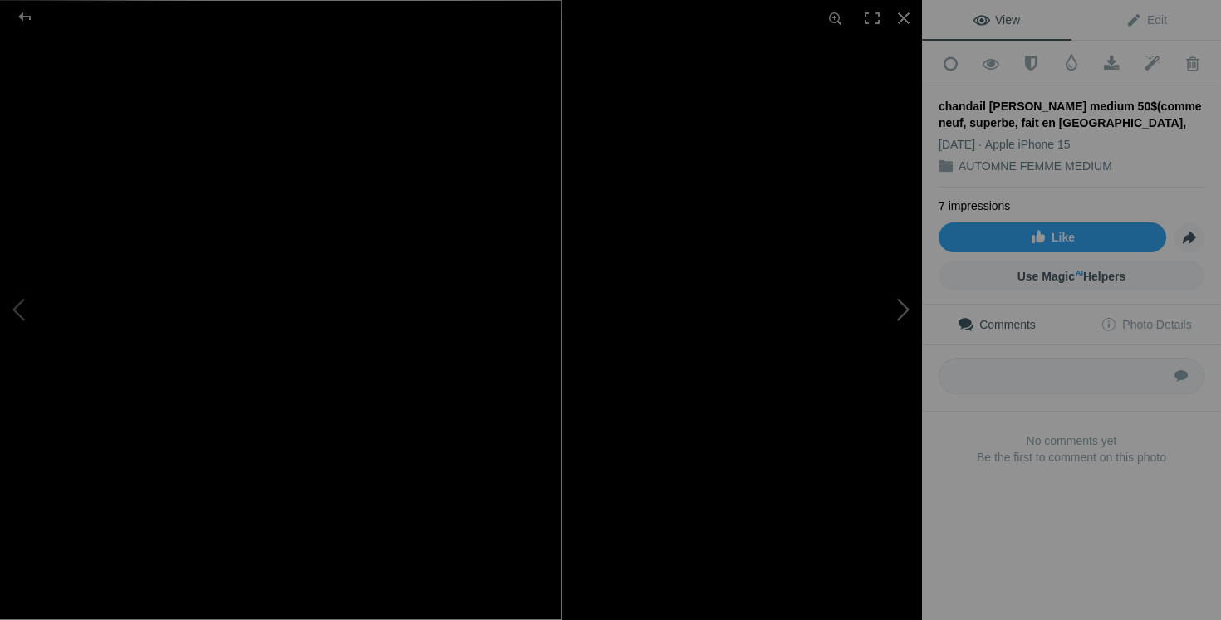
click at [876, 301] on button at bounding box center [859, 309] width 125 height 223
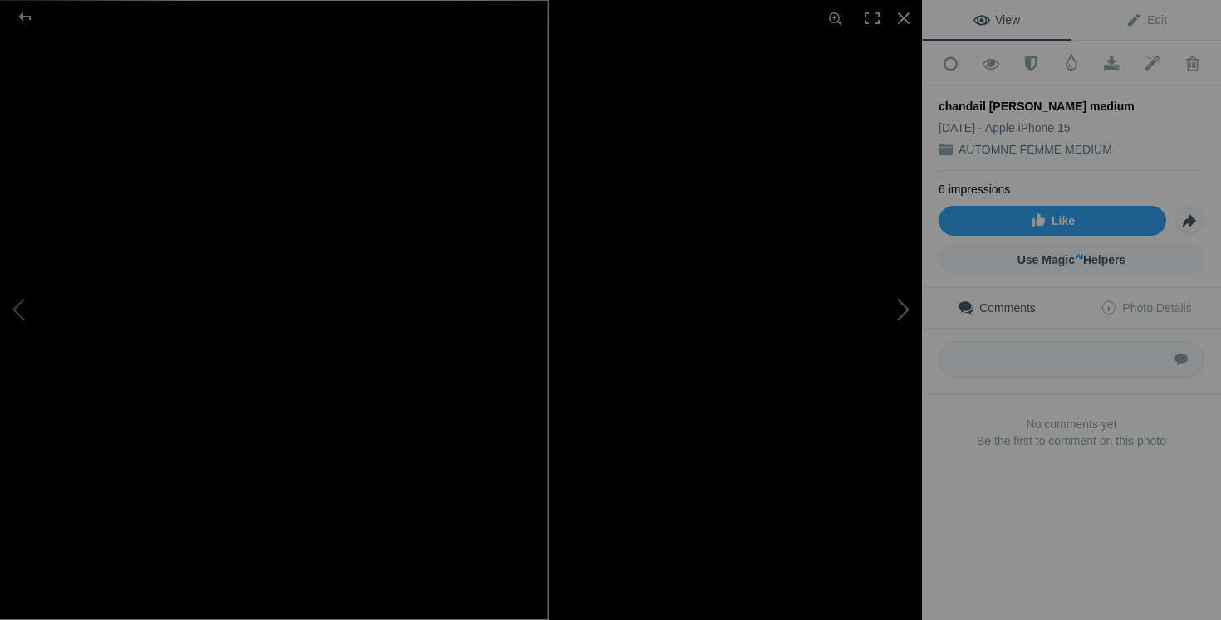
click at [882, 409] on button at bounding box center [859, 309] width 125 height 223
click at [883, 330] on button at bounding box center [859, 309] width 125 height 223
click at [896, 319] on button at bounding box center [859, 309] width 125 height 223
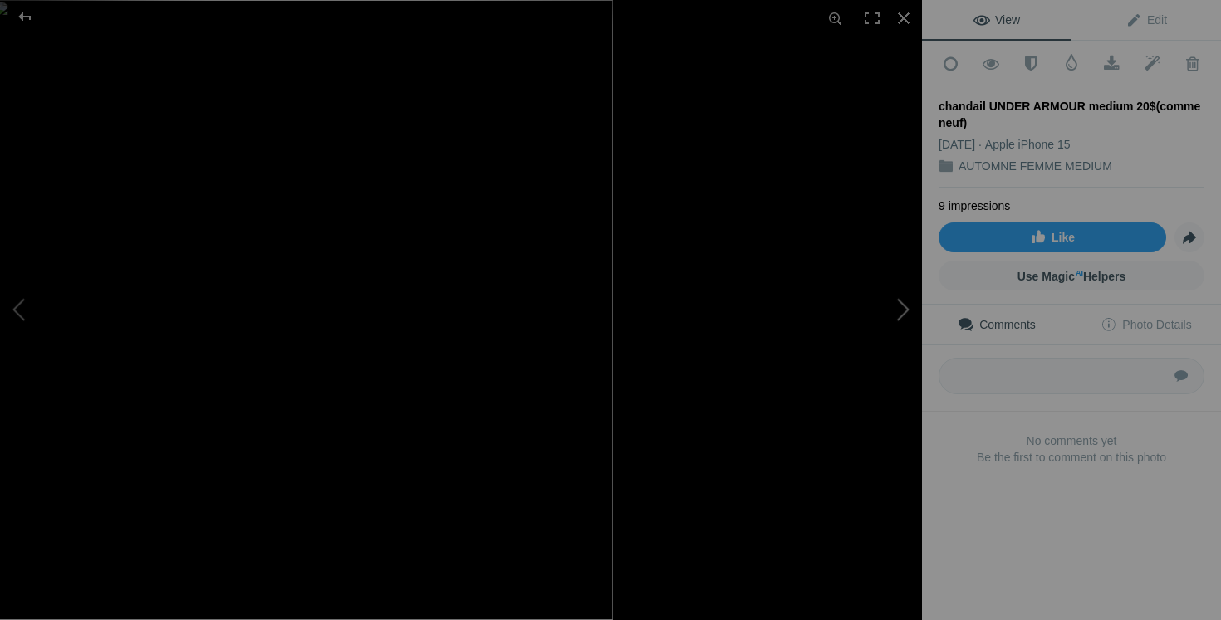
click at [887, 403] on button at bounding box center [859, 309] width 125 height 223
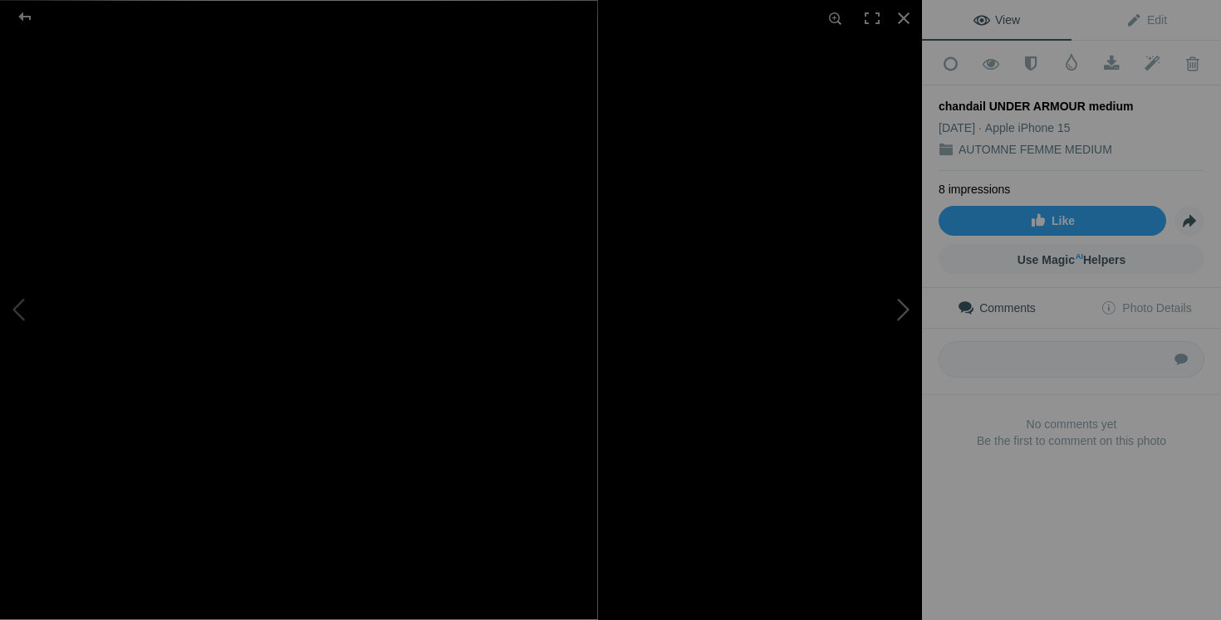
click at [894, 324] on button at bounding box center [859, 309] width 125 height 223
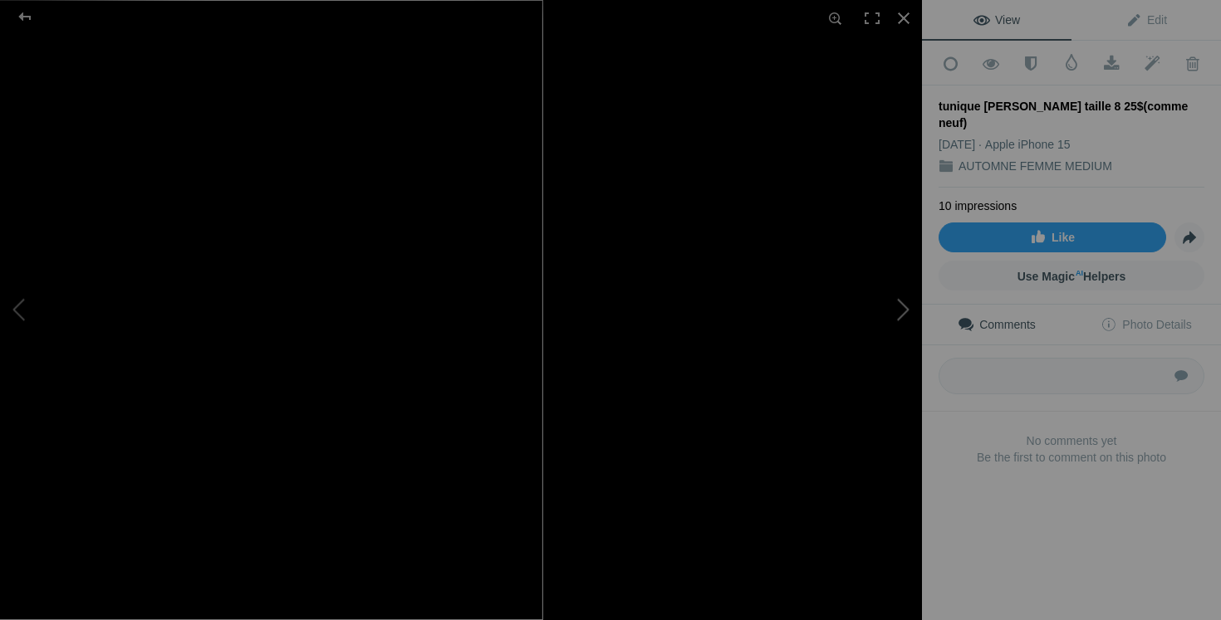
click at [859, 307] on button at bounding box center [859, 309] width 125 height 223
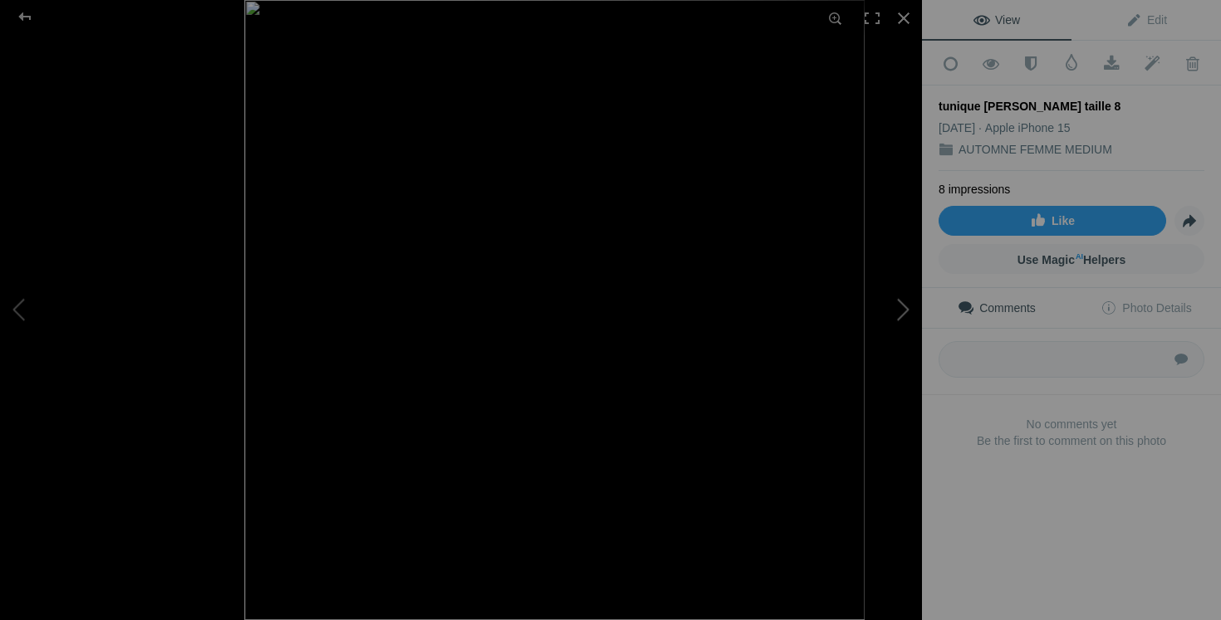
click at [897, 314] on button at bounding box center [859, 309] width 125 height 223
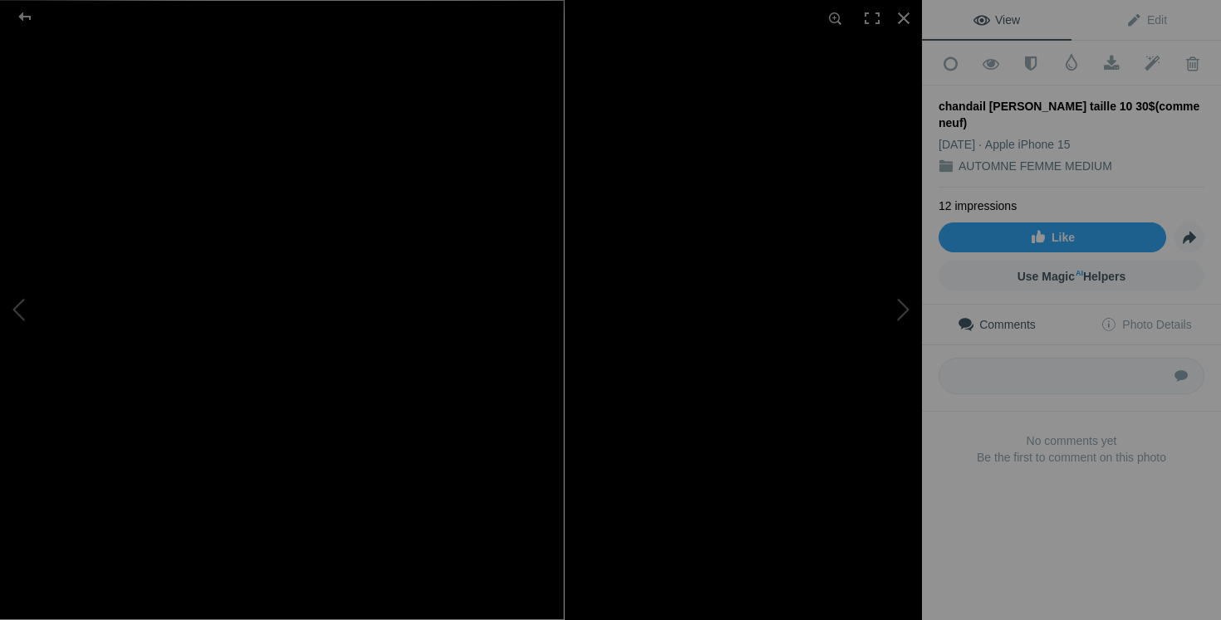
click at [881, 309] on button at bounding box center [859, 309] width 125 height 223
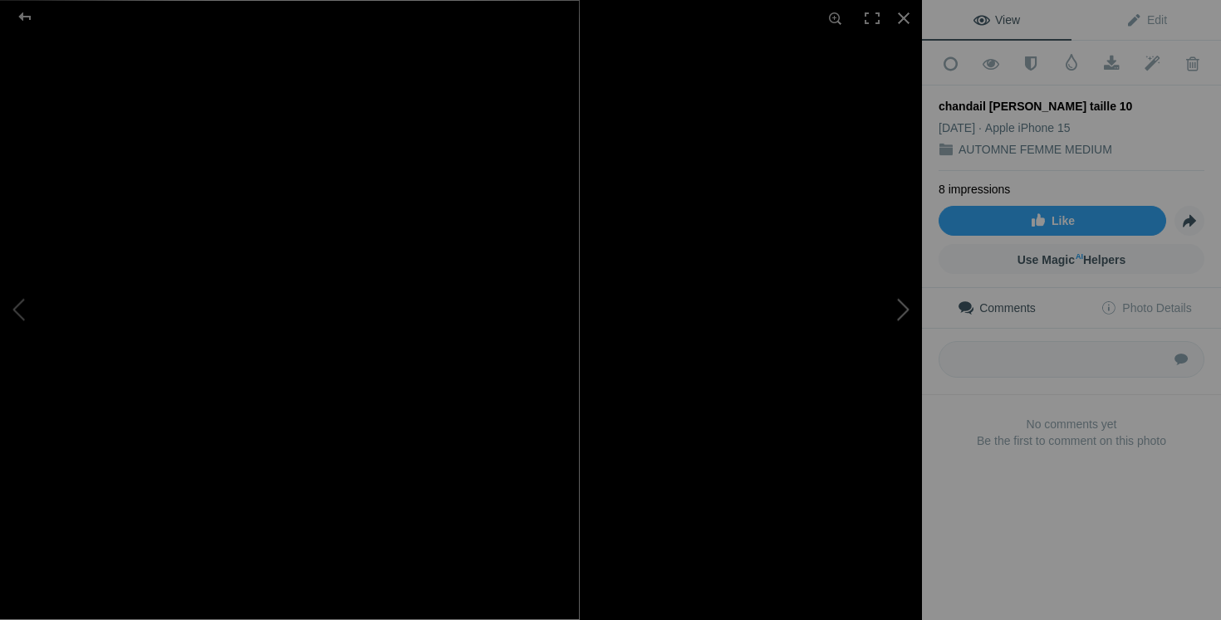
click at [895, 336] on button at bounding box center [859, 309] width 125 height 223
click at [899, 340] on button at bounding box center [859, 309] width 125 height 223
click at [892, 409] on button at bounding box center [859, 309] width 125 height 223
click at [900, 319] on button at bounding box center [859, 309] width 125 height 223
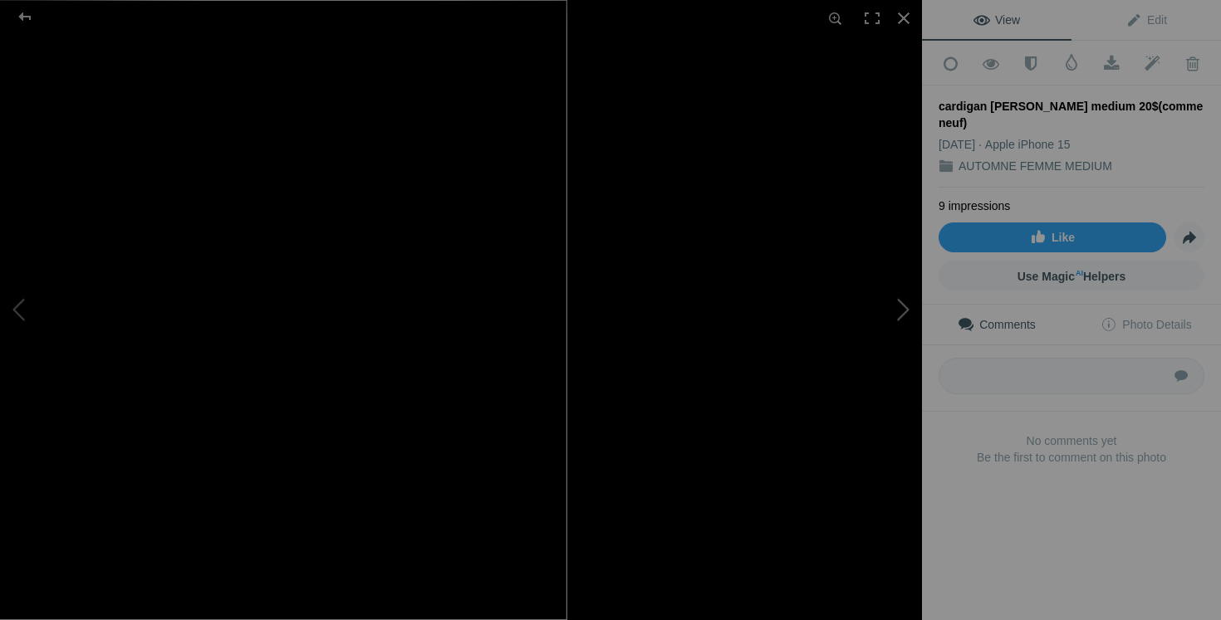
click at [889, 327] on button at bounding box center [859, 309] width 125 height 223
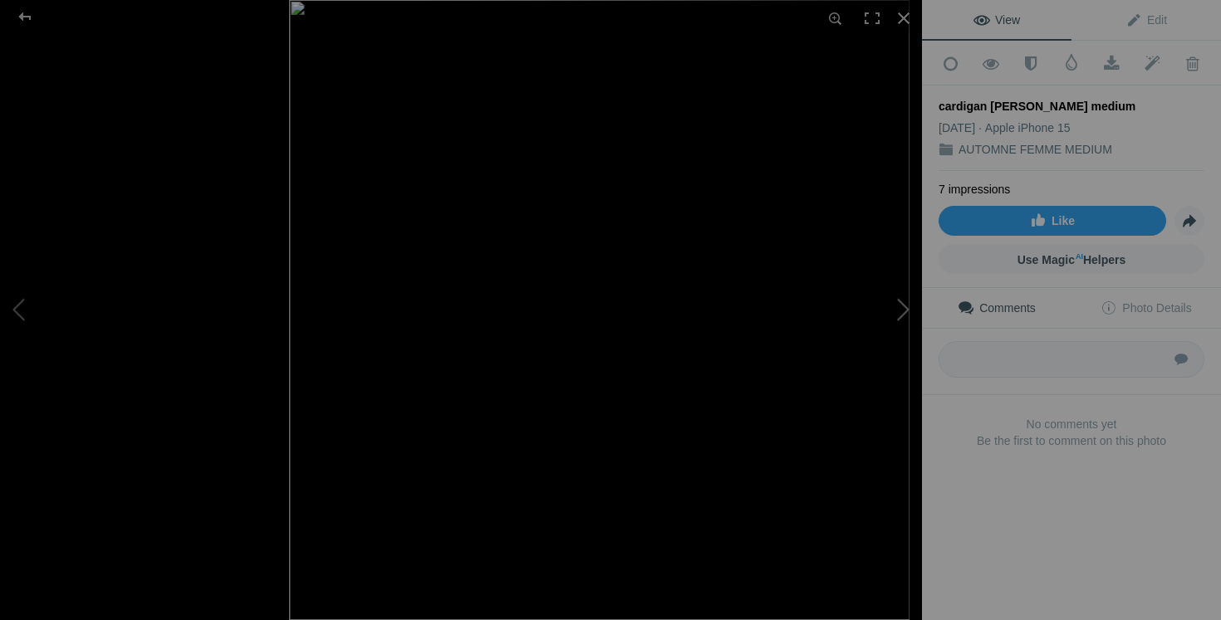
click at [903, 320] on button at bounding box center [859, 309] width 125 height 223
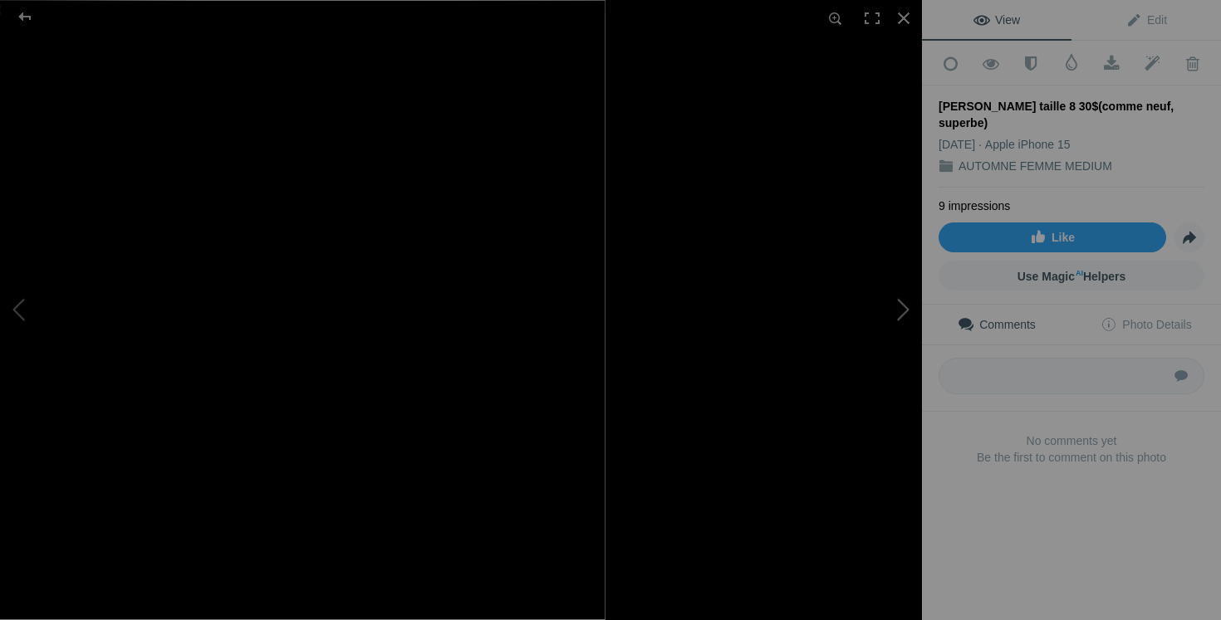
click at [889, 405] on button at bounding box center [859, 309] width 125 height 223
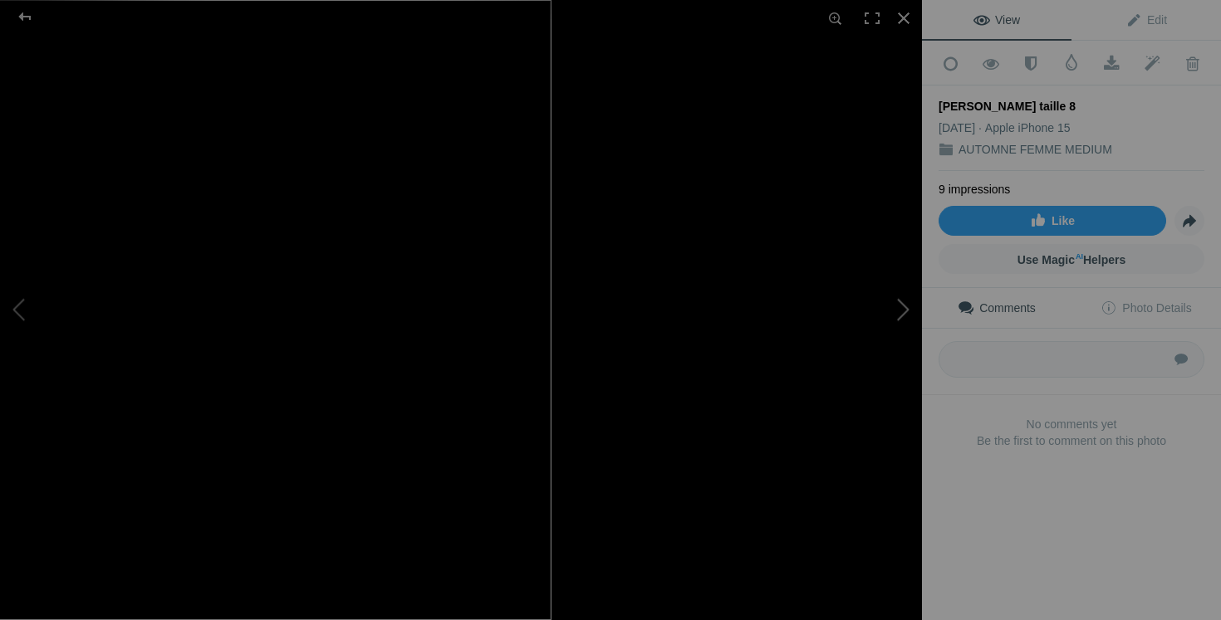
click at [884, 333] on button at bounding box center [859, 309] width 125 height 223
click at [889, 332] on button at bounding box center [859, 309] width 125 height 223
click at [899, 341] on button at bounding box center [859, 309] width 125 height 223
click at [817, 313] on button at bounding box center [859, 309] width 125 height 223
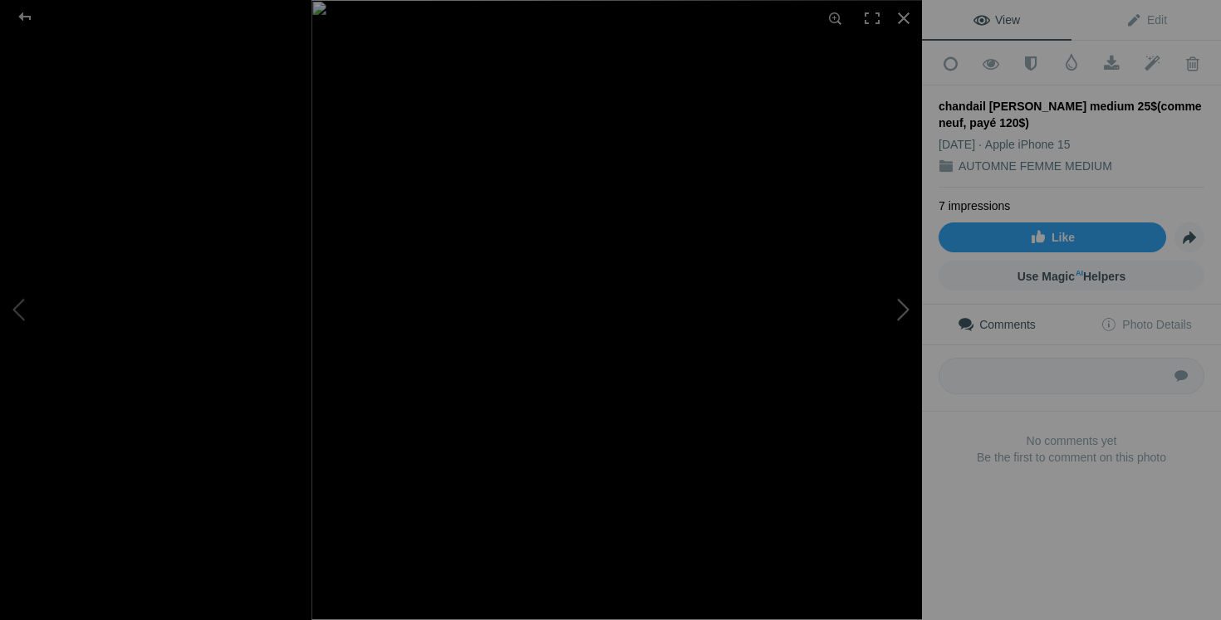
click at [895, 316] on button at bounding box center [859, 309] width 125 height 223
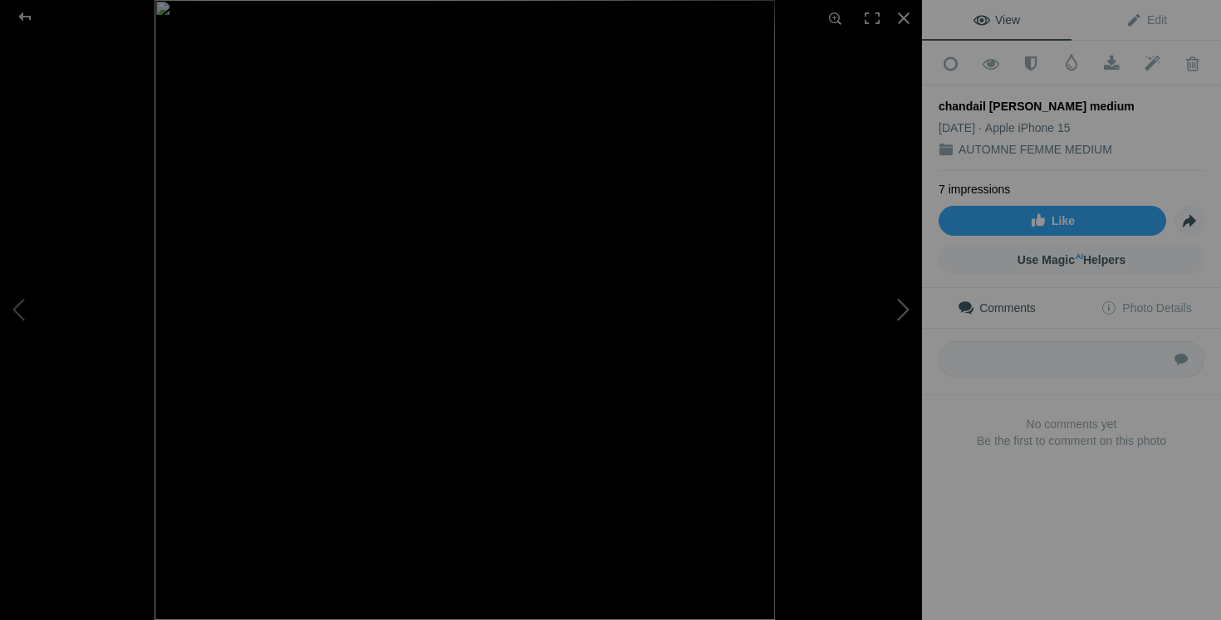
click at [889, 295] on button at bounding box center [859, 309] width 125 height 223
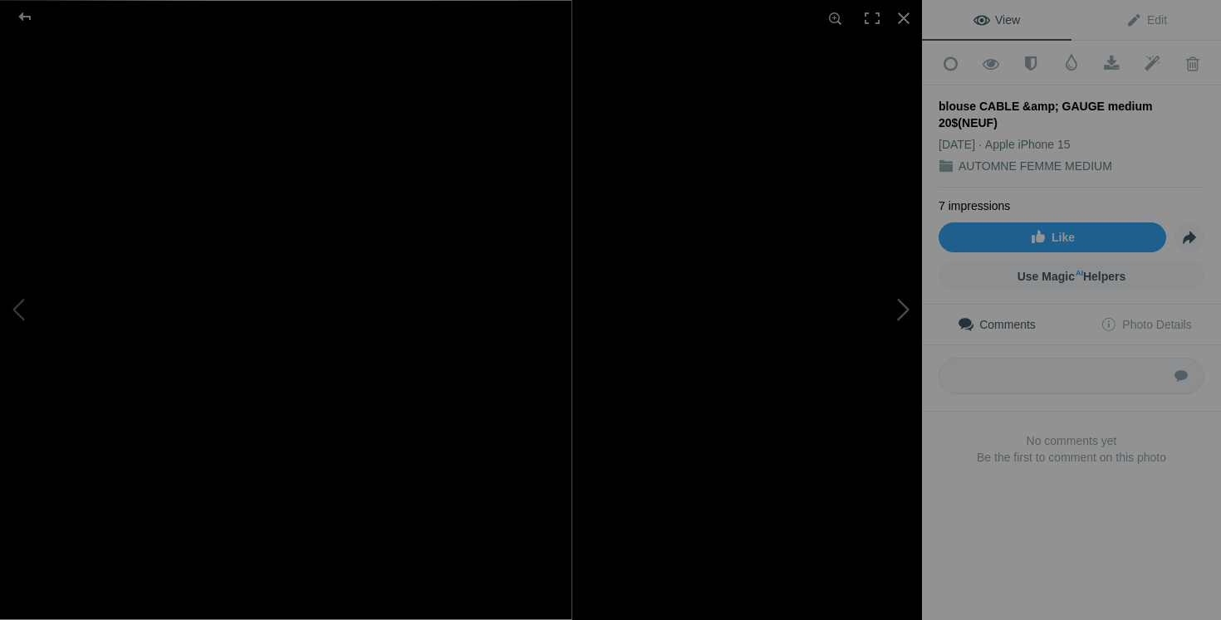
click at [909, 320] on button at bounding box center [859, 309] width 125 height 223
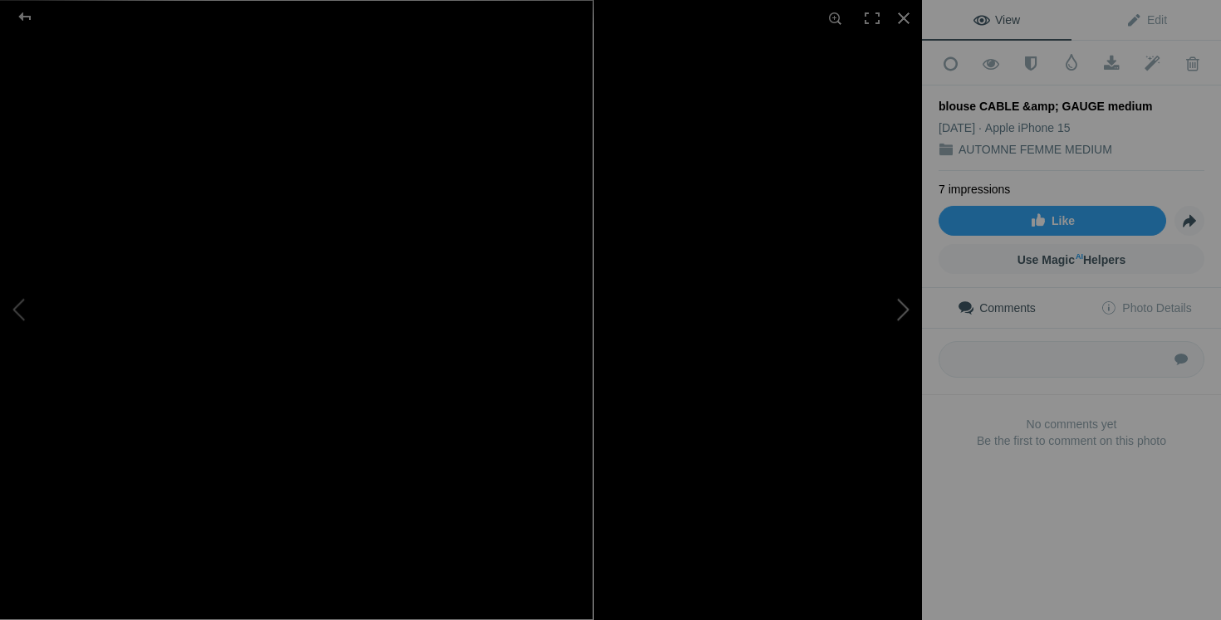
click at [888, 417] on button at bounding box center [859, 309] width 125 height 223
click at [893, 317] on button at bounding box center [859, 309] width 125 height 223
click at [898, 323] on button at bounding box center [859, 309] width 125 height 223
click at [856, 419] on button at bounding box center [859, 309] width 125 height 223
click at [906, 326] on button at bounding box center [859, 309] width 125 height 223
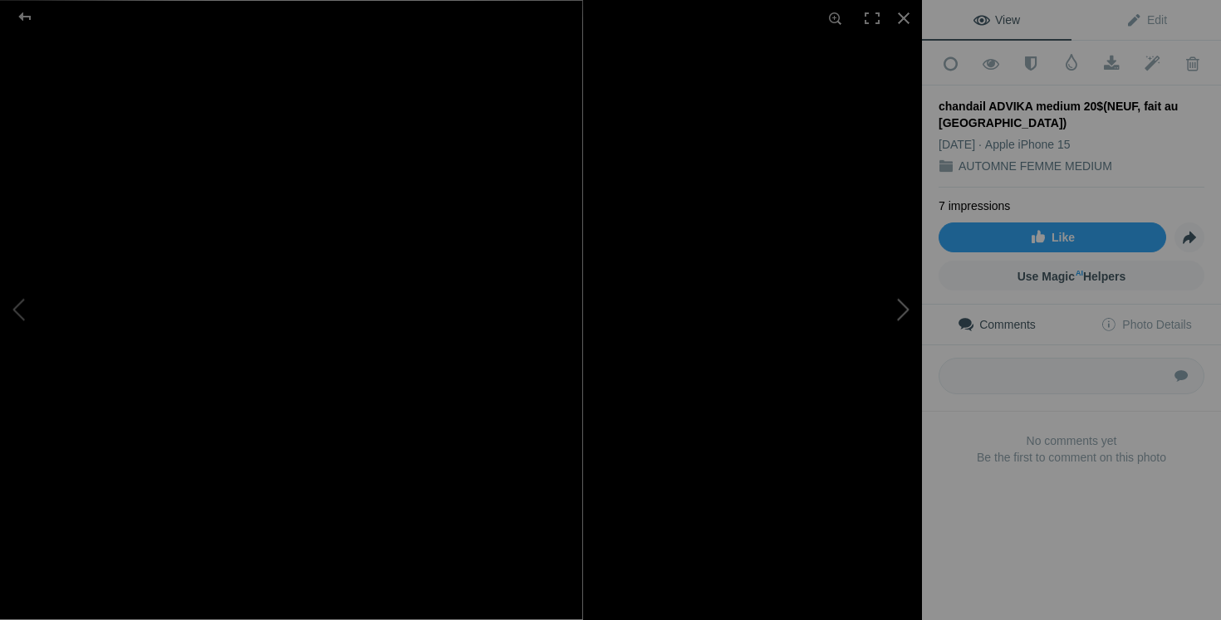
click at [889, 331] on button at bounding box center [859, 309] width 125 height 223
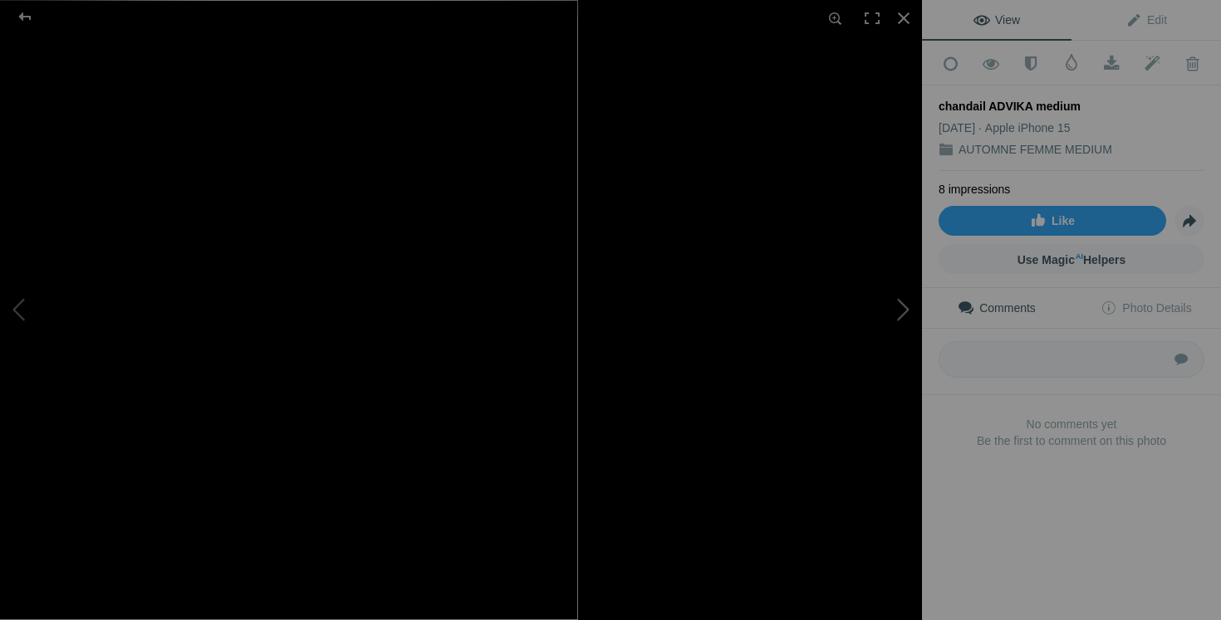
click at [905, 323] on button at bounding box center [859, 309] width 125 height 223
click at [874, 417] on button at bounding box center [859, 309] width 125 height 223
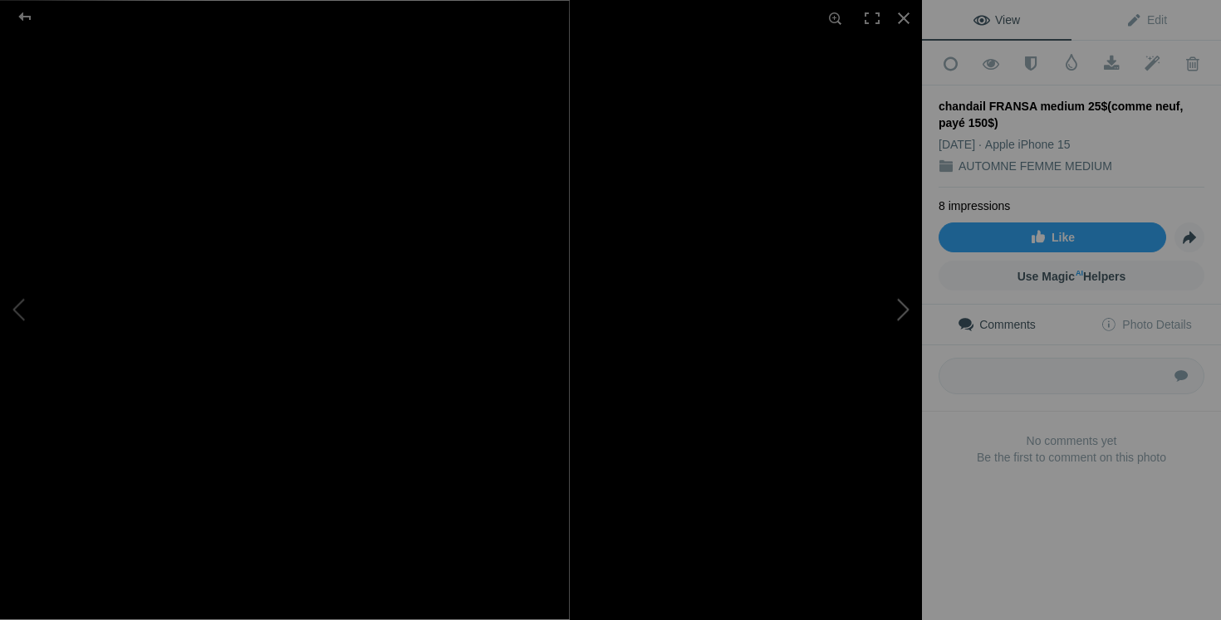
click at [897, 333] on button at bounding box center [859, 309] width 125 height 223
click at [904, 322] on button at bounding box center [859, 309] width 125 height 223
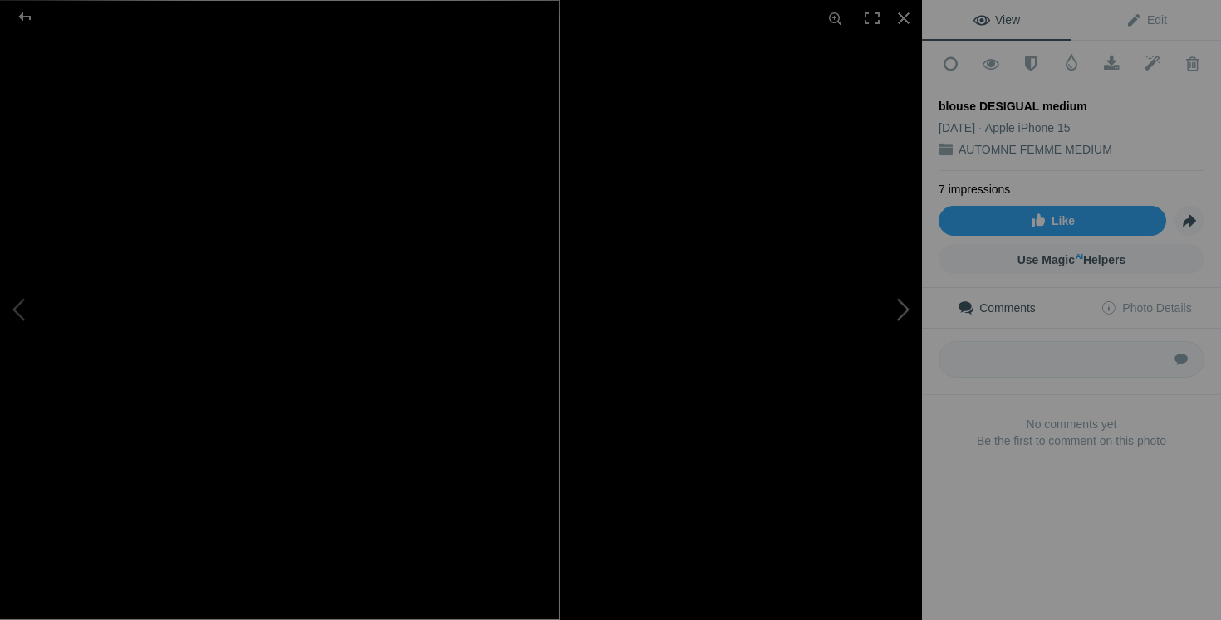
click at [899, 336] on button at bounding box center [859, 309] width 125 height 223
click at [845, 443] on div at bounding box center [1237, 310] width 922 height 620
click at [852, 306] on button at bounding box center [859, 309] width 125 height 223
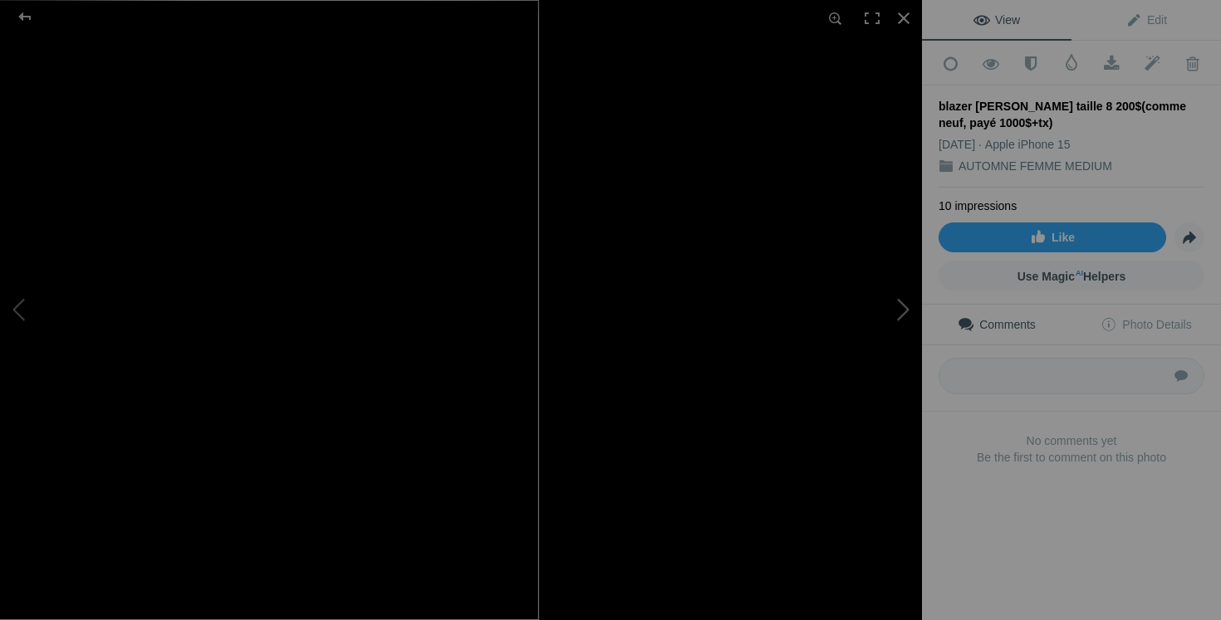
click at [885, 313] on button at bounding box center [859, 309] width 125 height 223
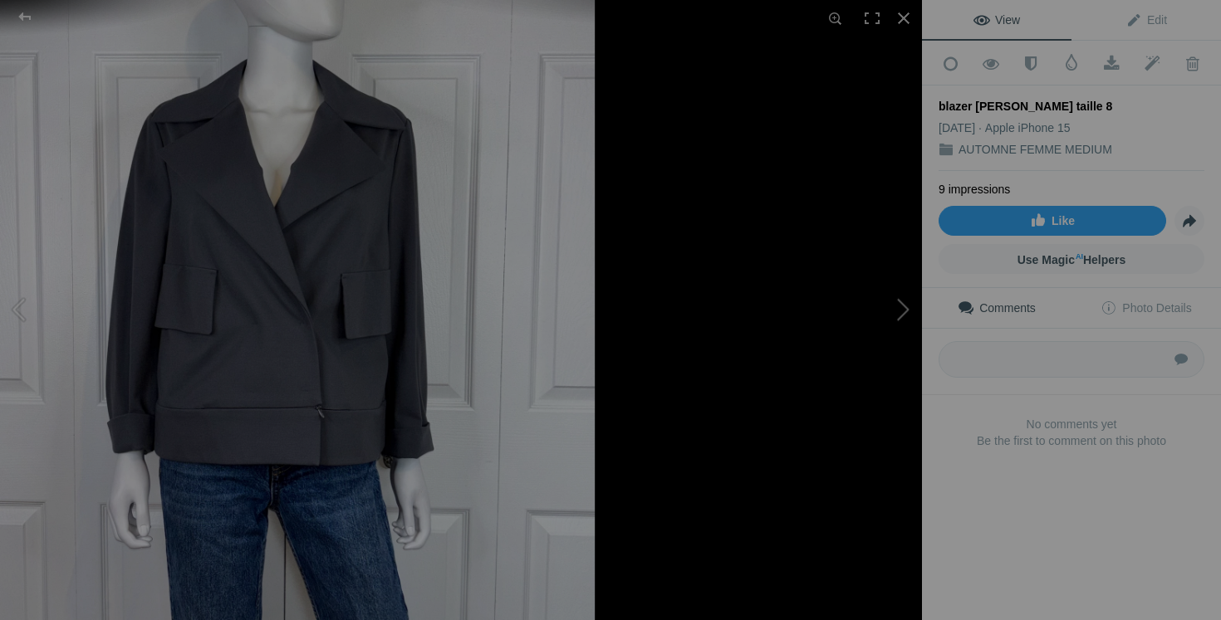
click at [889, 321] on button at bounding box center [859, 309] width 125 height 223
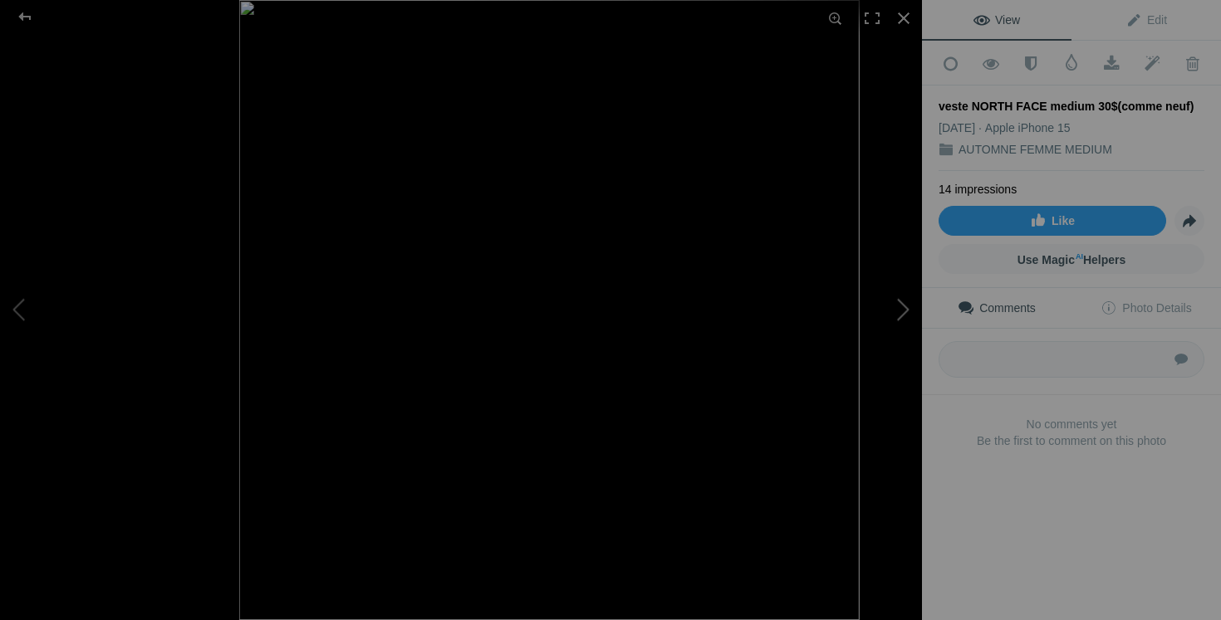
click at [885, 300] on button at bounding box center [859, 309] width 125 height 223
click at [835, 307] on button at bounding box center [859, 309] width 125 height 223
click at [896, 329] on button at bounding box center [859, 309] width 125 height 223
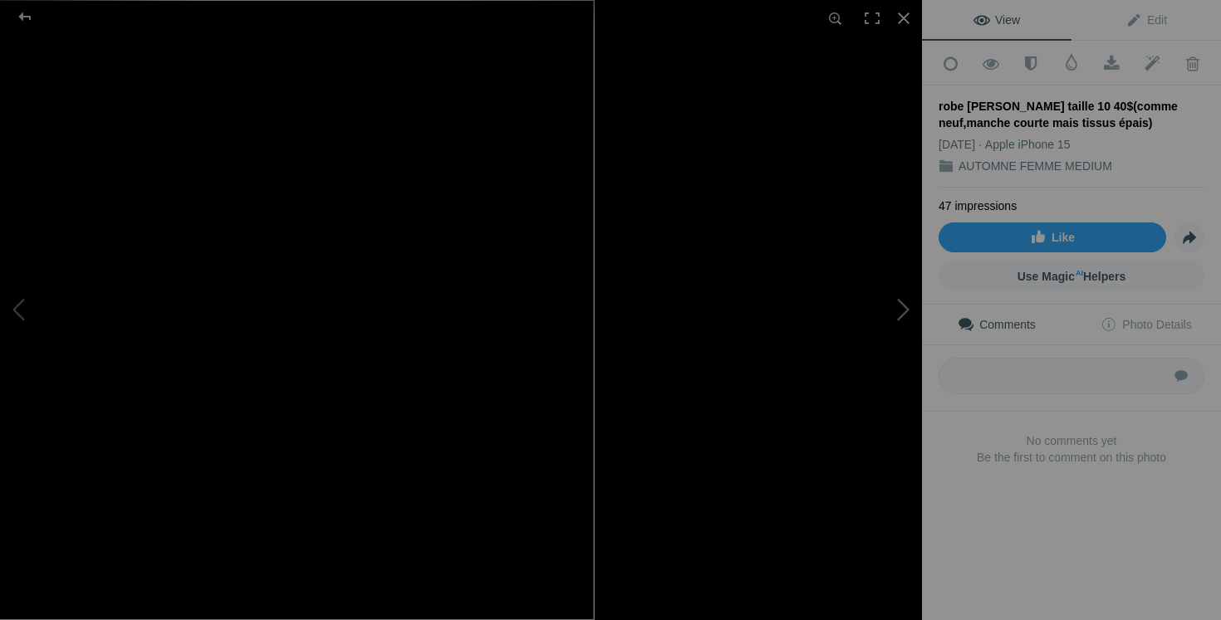
click at [902, 316] on button at bounding box center [859, 309] width 125 height 223
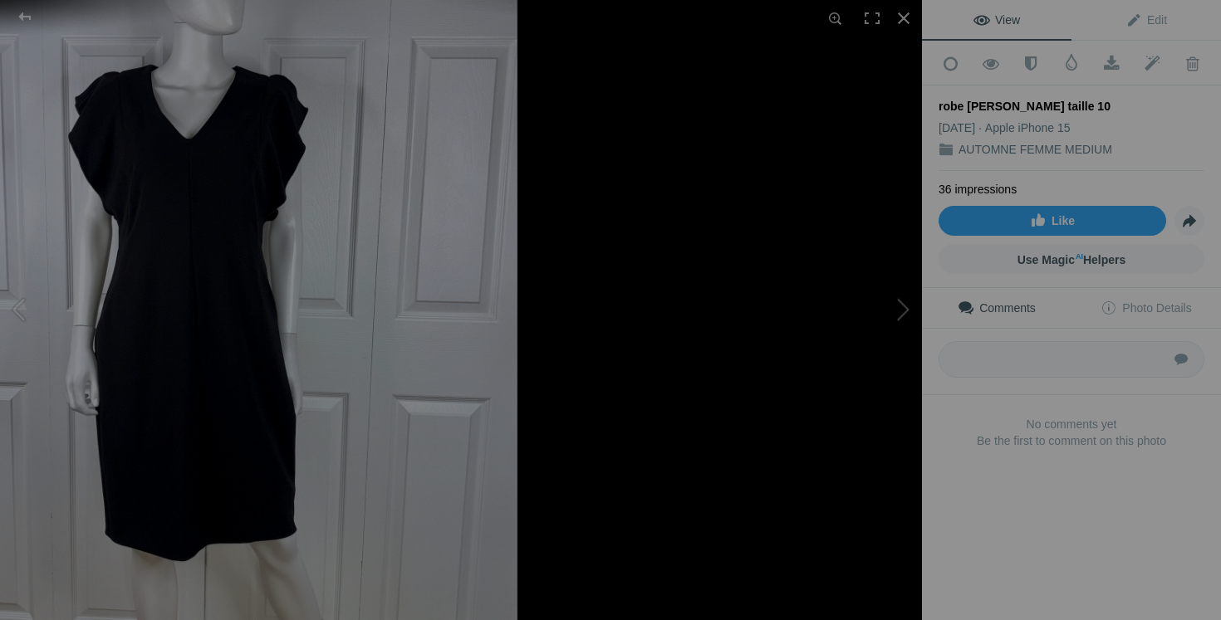
click at [865, 424] on div at bounding box center [1239, 310] width 922 height 620
click at [879, 317] on button at bounding box center [859, 309] width 125 height 223
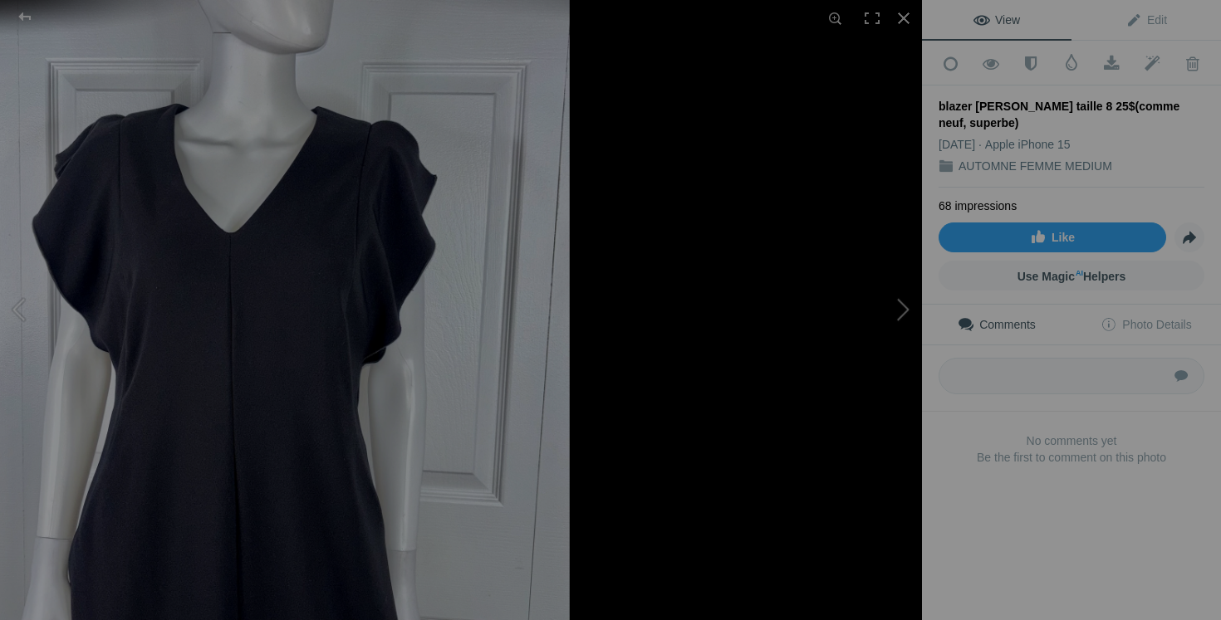
click at [885, 311] on button at bounding box center [859, 309] width 125 height 223
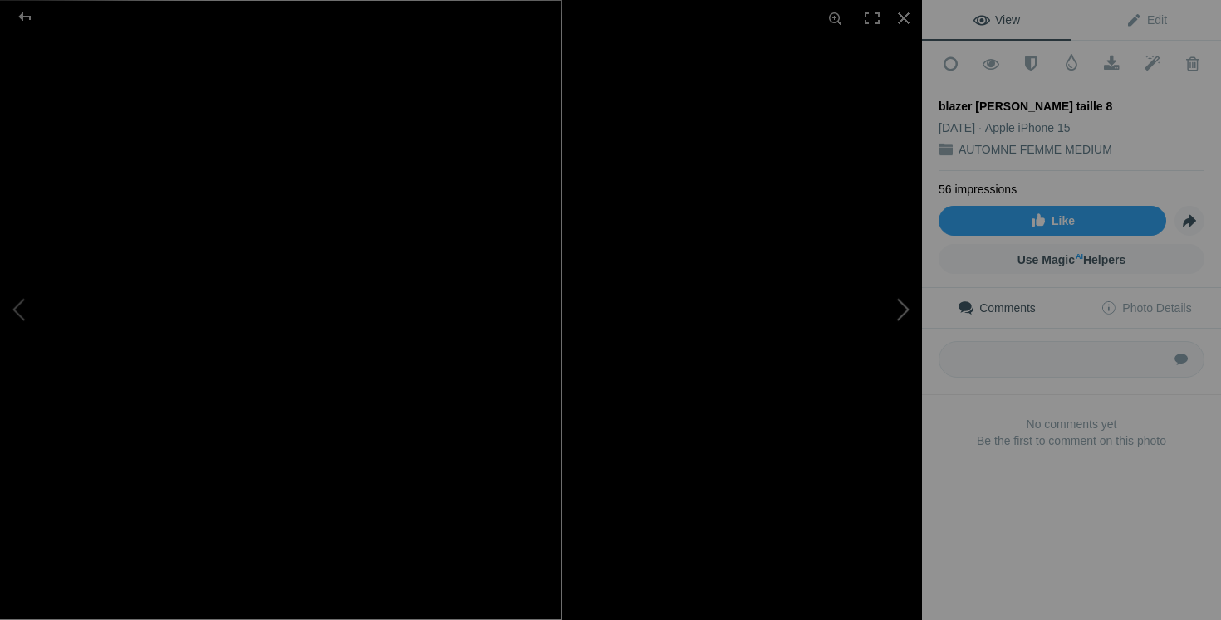
click at [902, 327] on button at bounding box center [859, 309] width 125 height 223
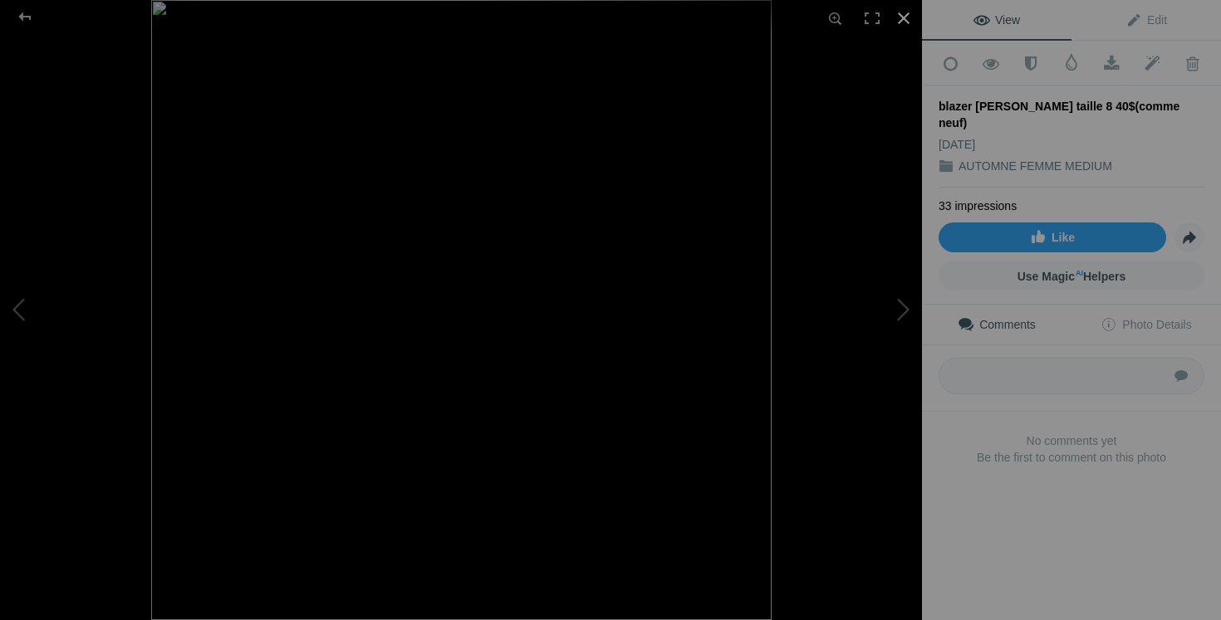
click at [902, 17] on div at bounding box center [903, 18] width 37 height 37
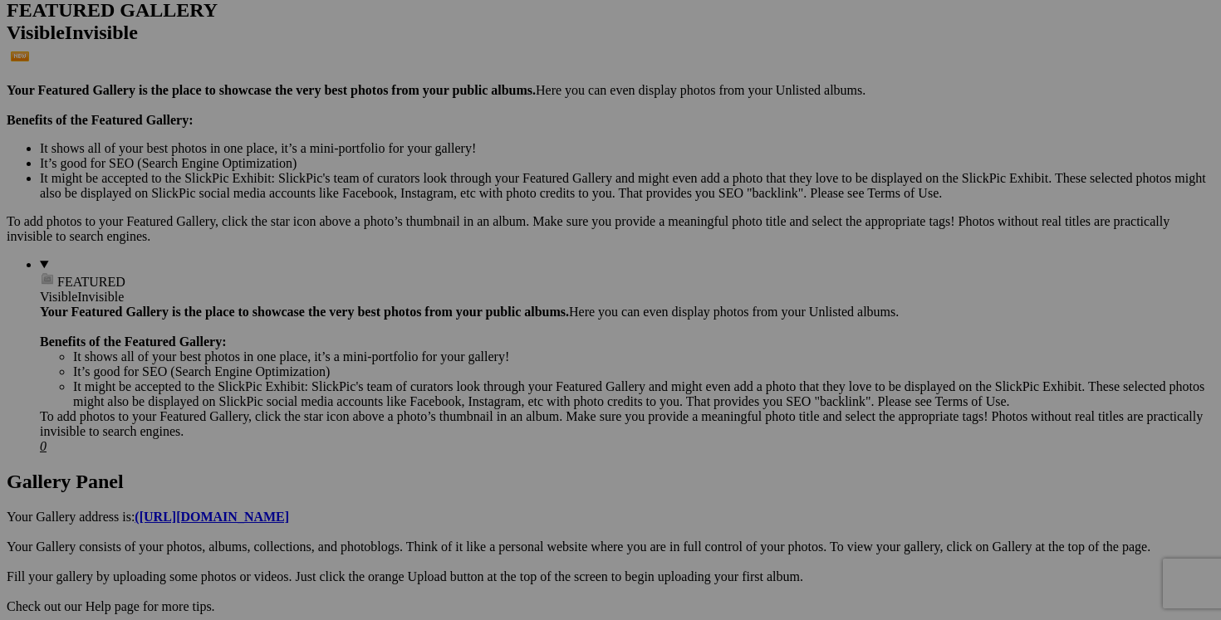
scroll to position [436, 0]
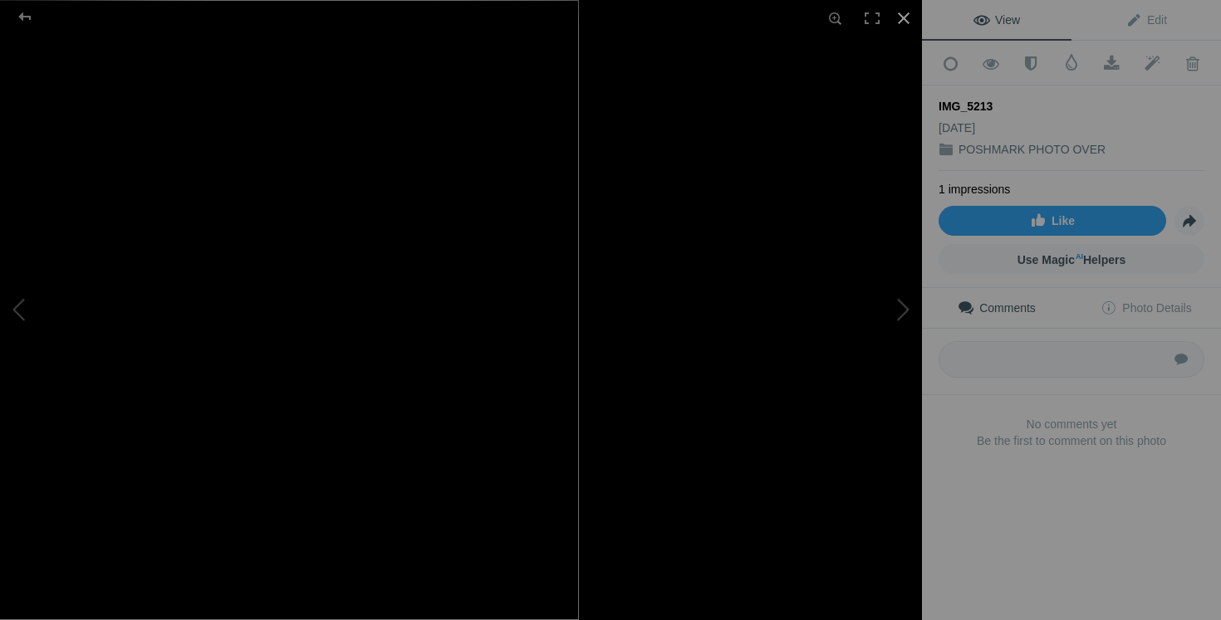
click at [899, 17] on div at bounding box center [903, 18] width 37 height 37
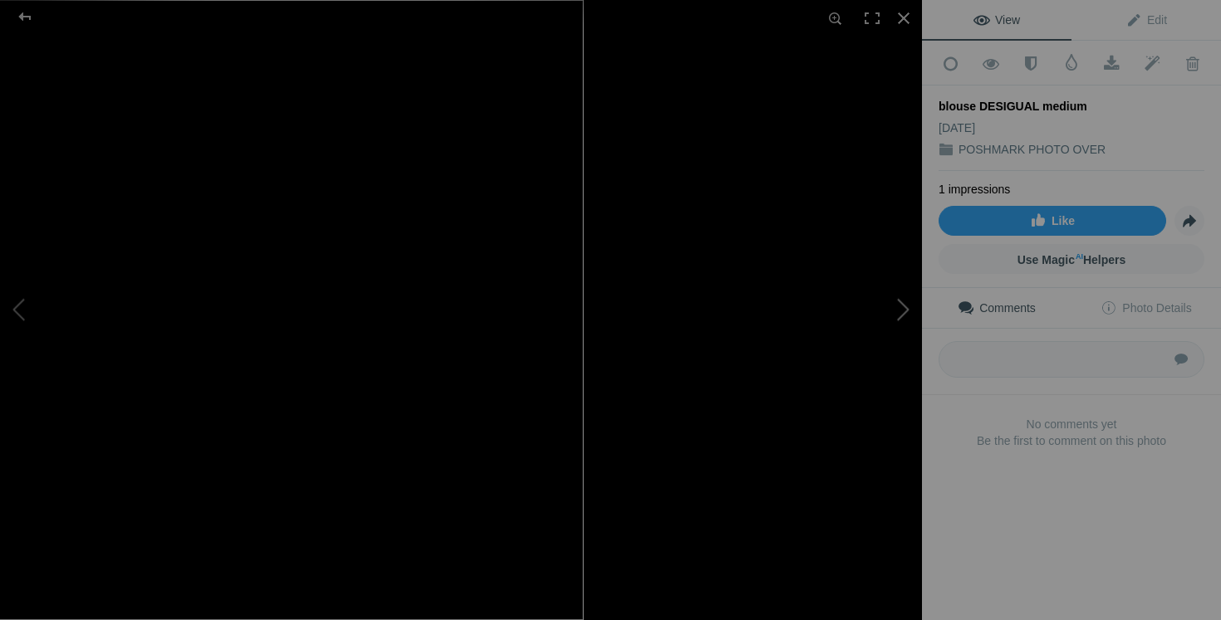
click at [907, 332] on button at bounding box center [859, 309] width 125 height 223
